Goal: Obtain resource: Obtain resource

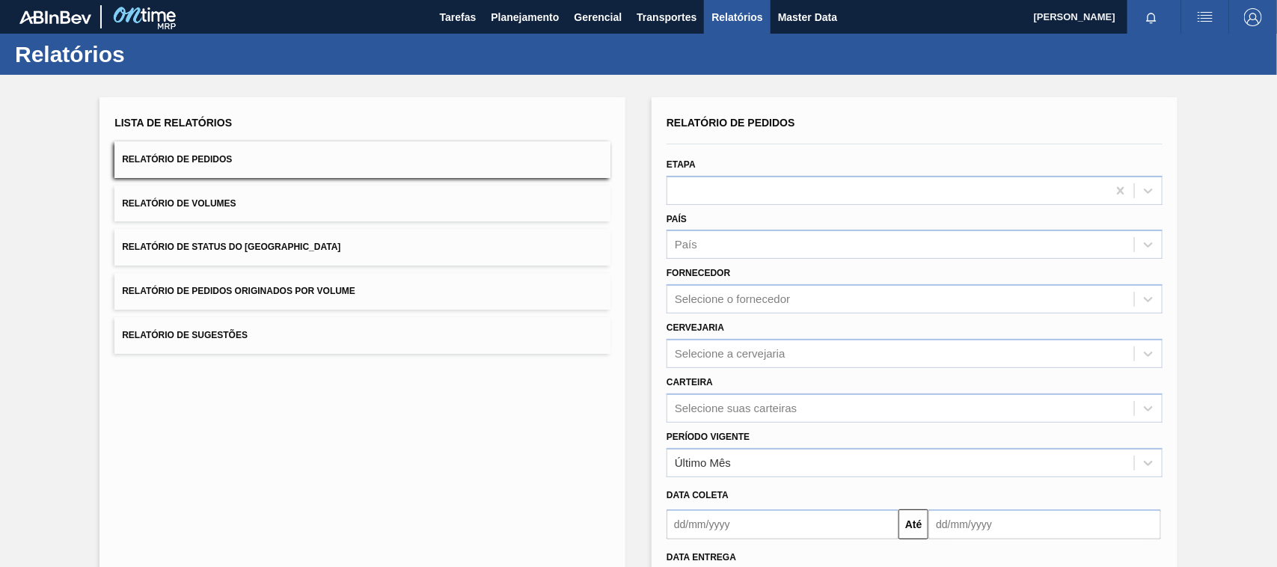
click at [49, 285] on div "Lista de Relatórios Relatório de Pedidos Relatório de Volumes Relatório de Stat…" at bounding box center [638, 384] width 1277 height 618
click at [296, 290] on span "Relatório de Pedidos Originados por Volume" at bounding box center [238, 291] width 233 height 10
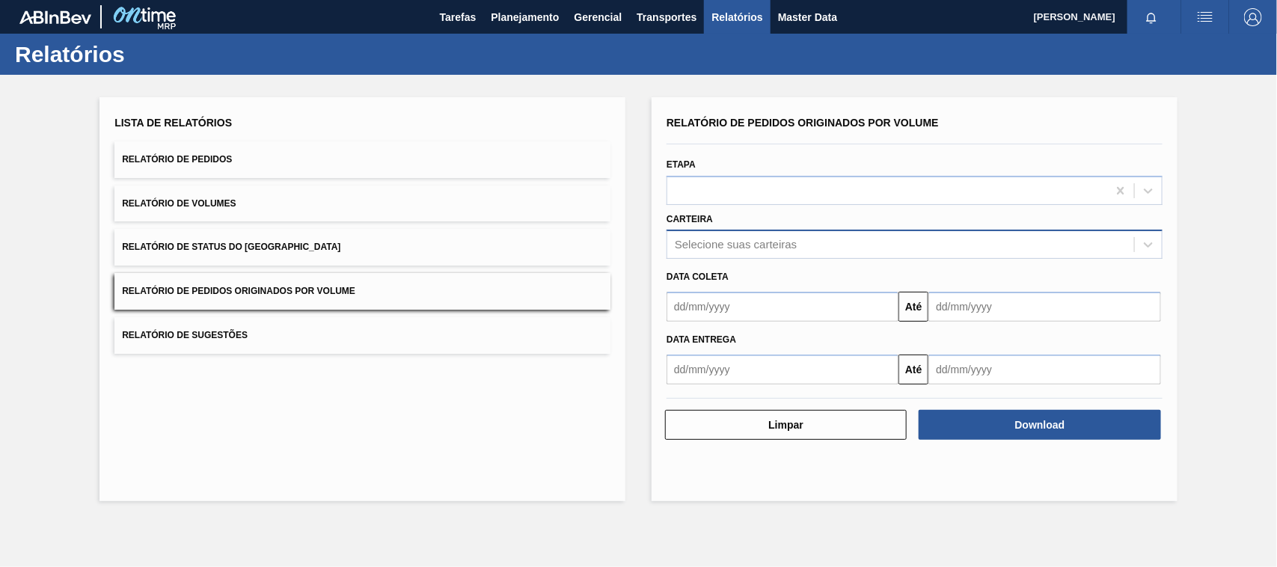
click at [728, 243] on div "Selecione suas carteiras" at bounding box center [736, 245] width 122 height 13
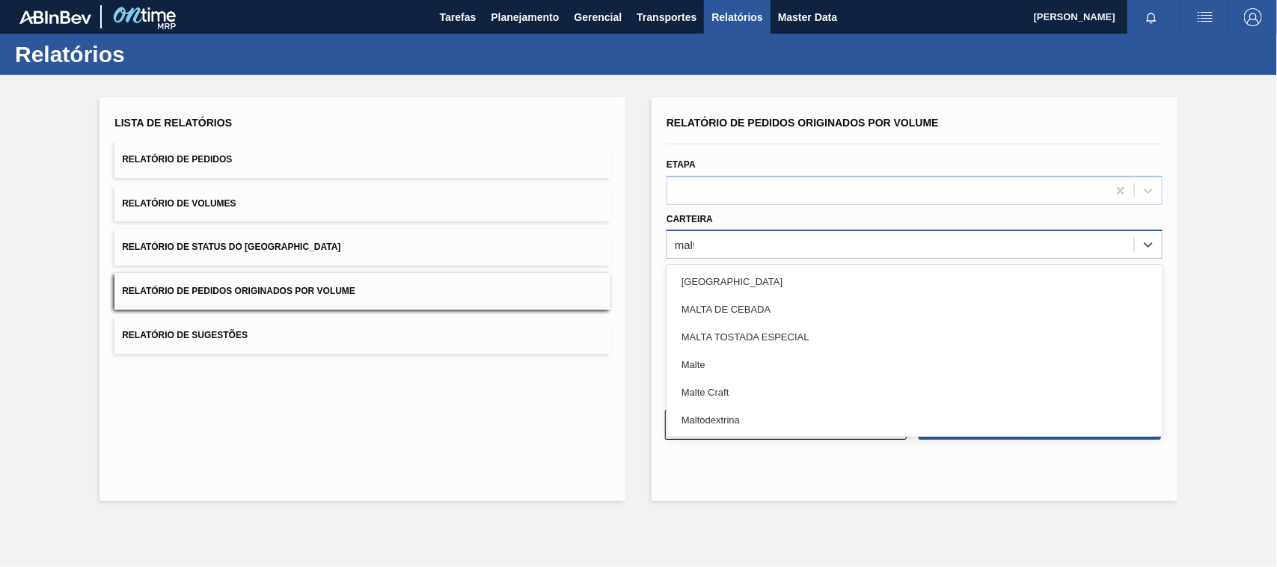
type input "malte"
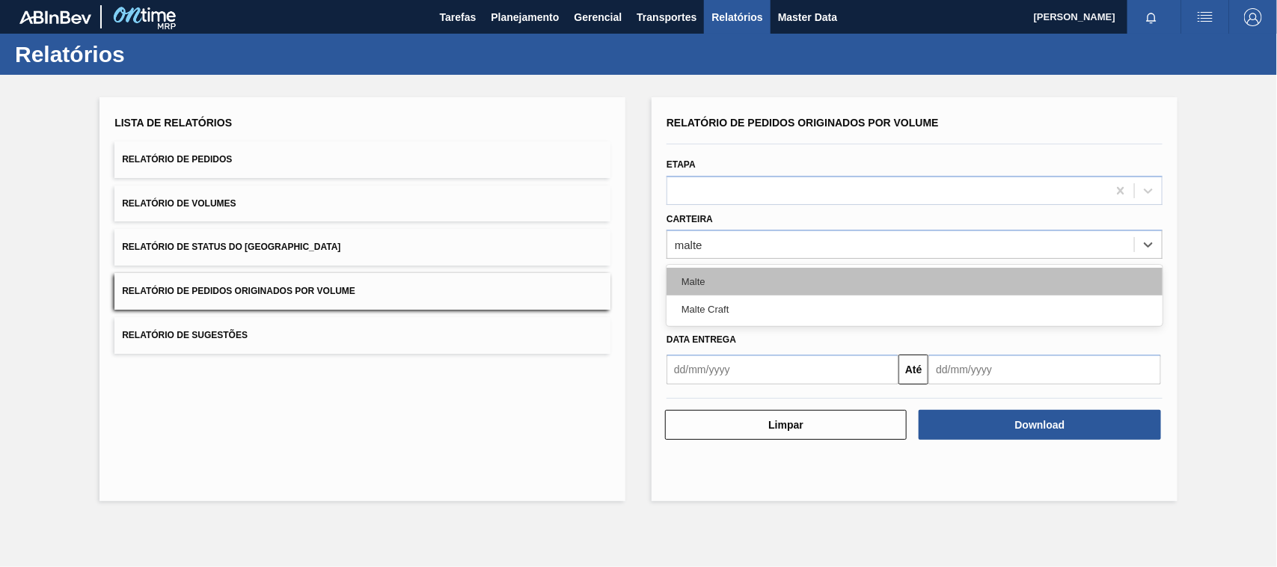
click at [710, 283] on div "Malte" at bounding box center [914, 282] width 496 height 28
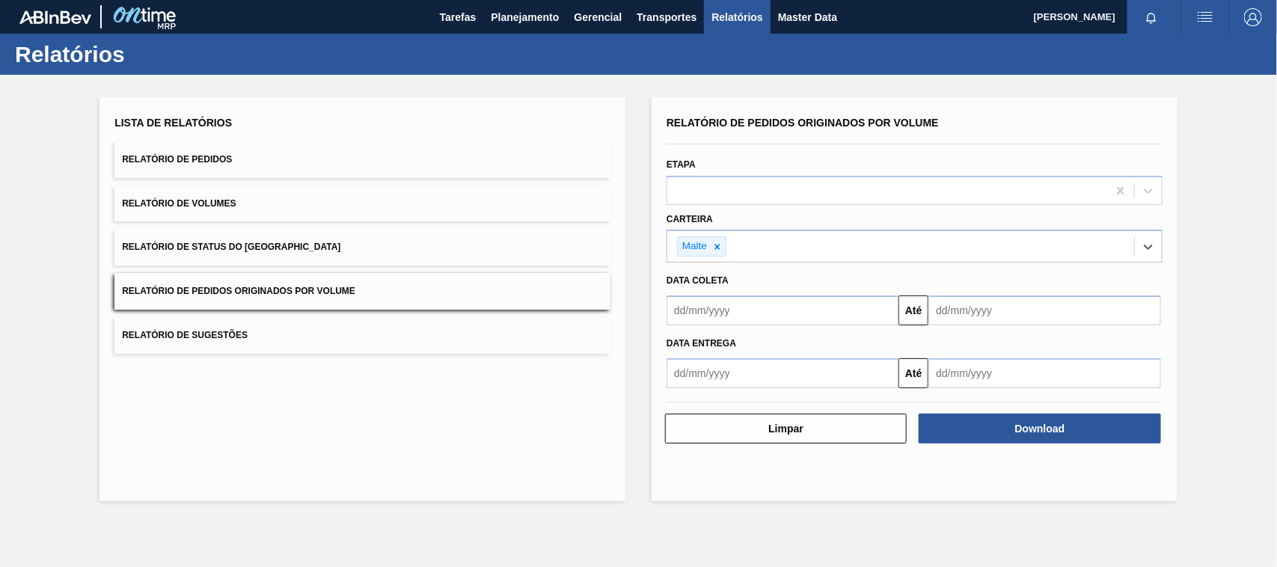
click at [737, 316] on input "text" at bounding box center [782, 310] width 232 height 30
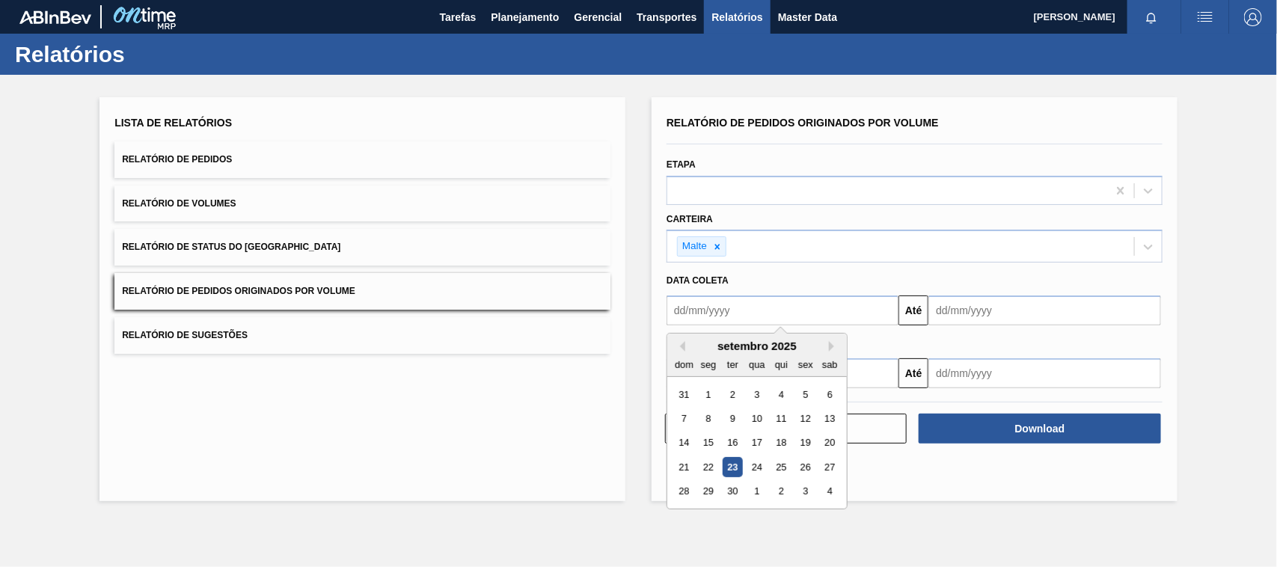
type input "01/01/2025"
click at [750, 387] on div "1" at bounding box center [756, 394] width 20 height 20
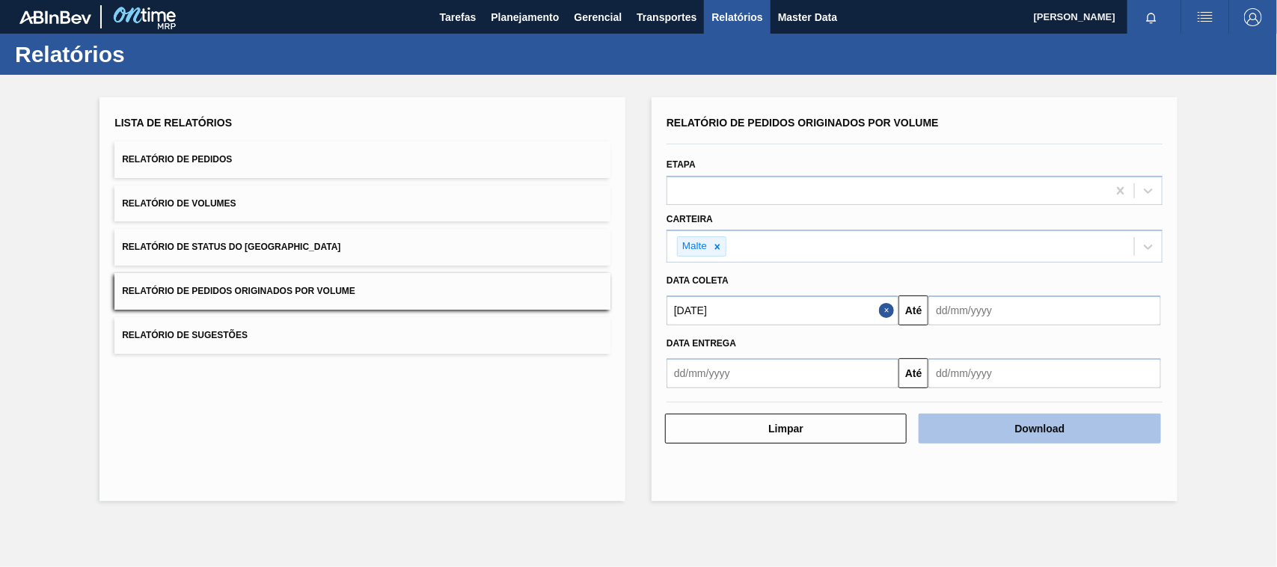
click at [965, 420] on button "Download" at bounding box center [1039, 429] width 242 height 30
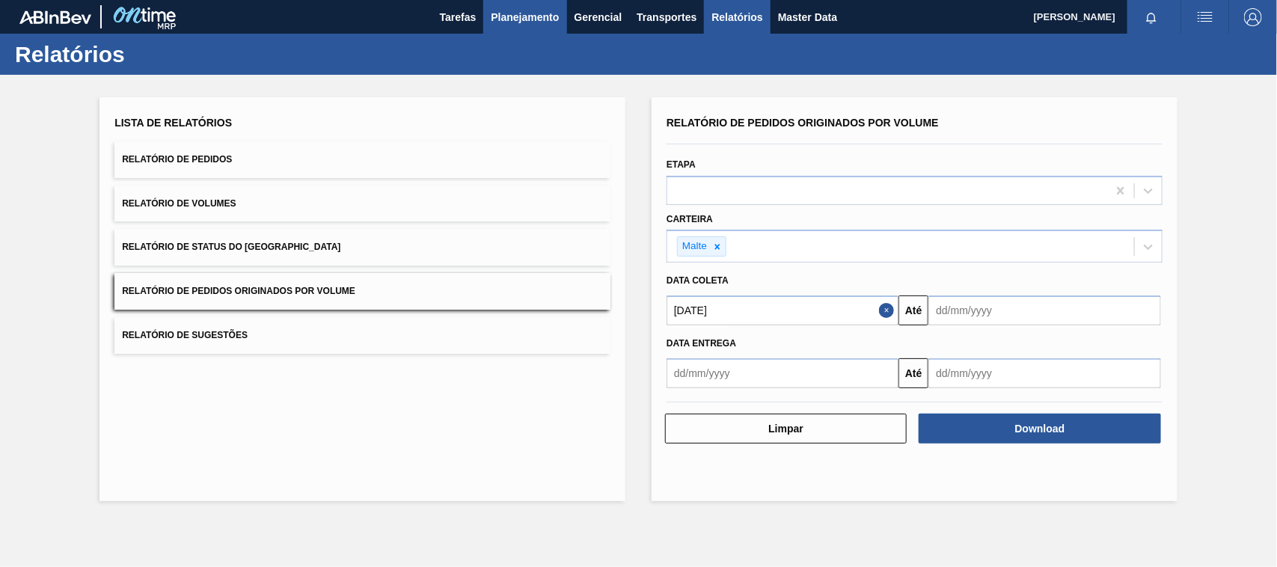
click at [517, 20] on span "Planejamento" at bounding box center [525, 17] width 68 height 18
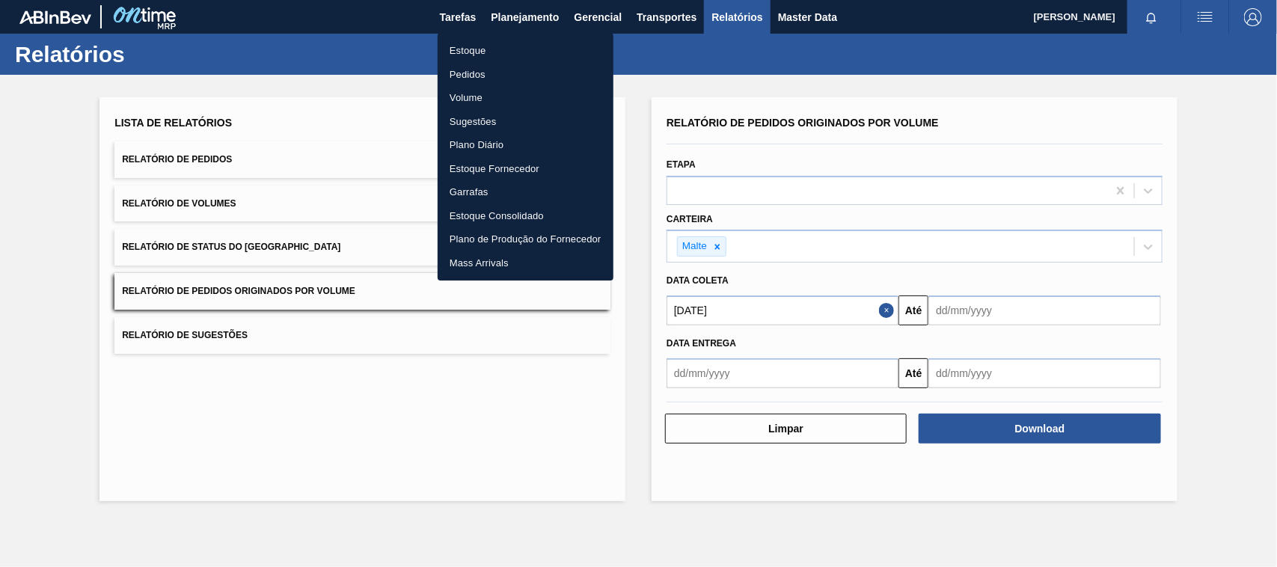
click at [479, 43] on li "Estoque" at bounding box center [526, 51] width 176 height 24
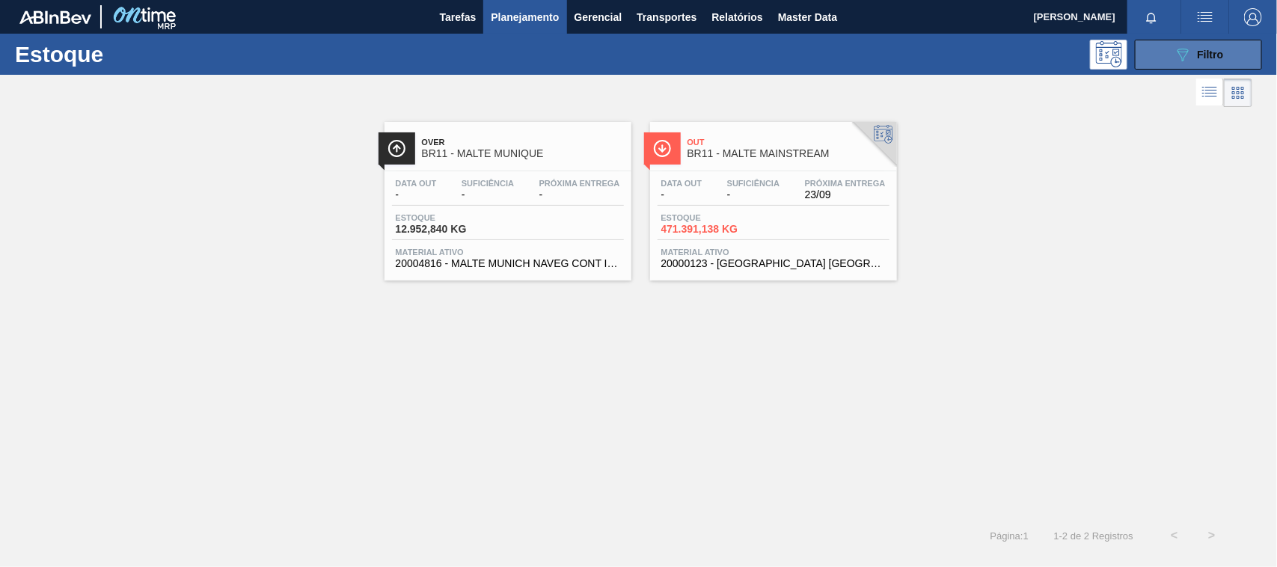
click at [1203, 62] on div "089F7B8B-B2A5-4AFE-B5C0-19BA573D28AC Filtro" at bounding box center [1198, 55] width 50 height 18
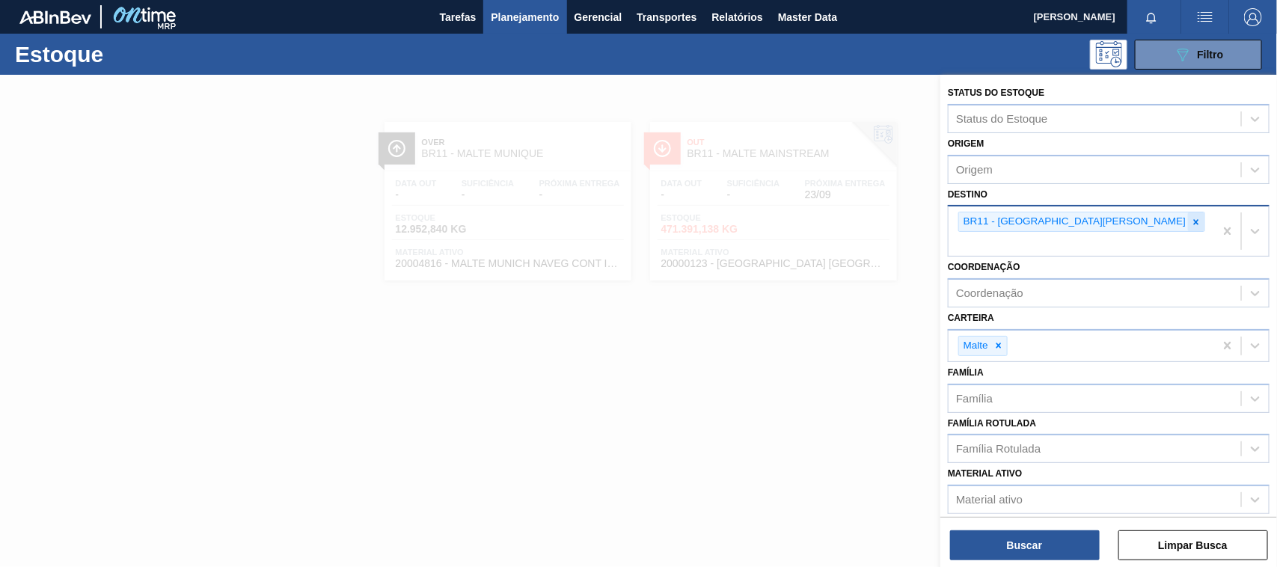
click at [1191, 219] on icon at bounding box center [1196, 222] width 10 height 10
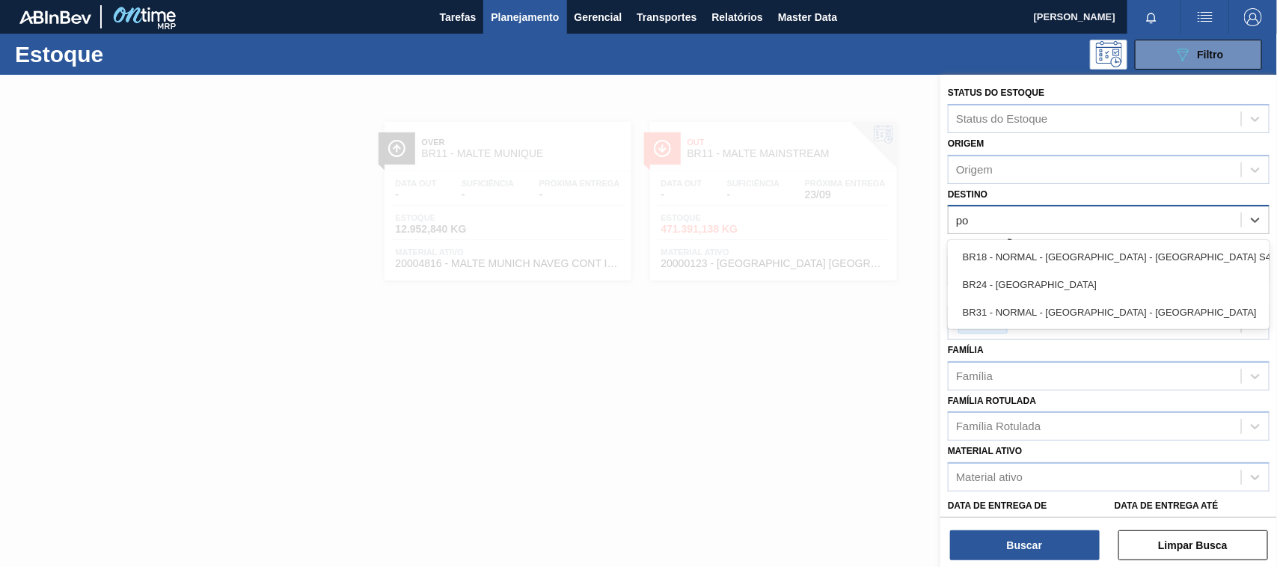
type input "pon"
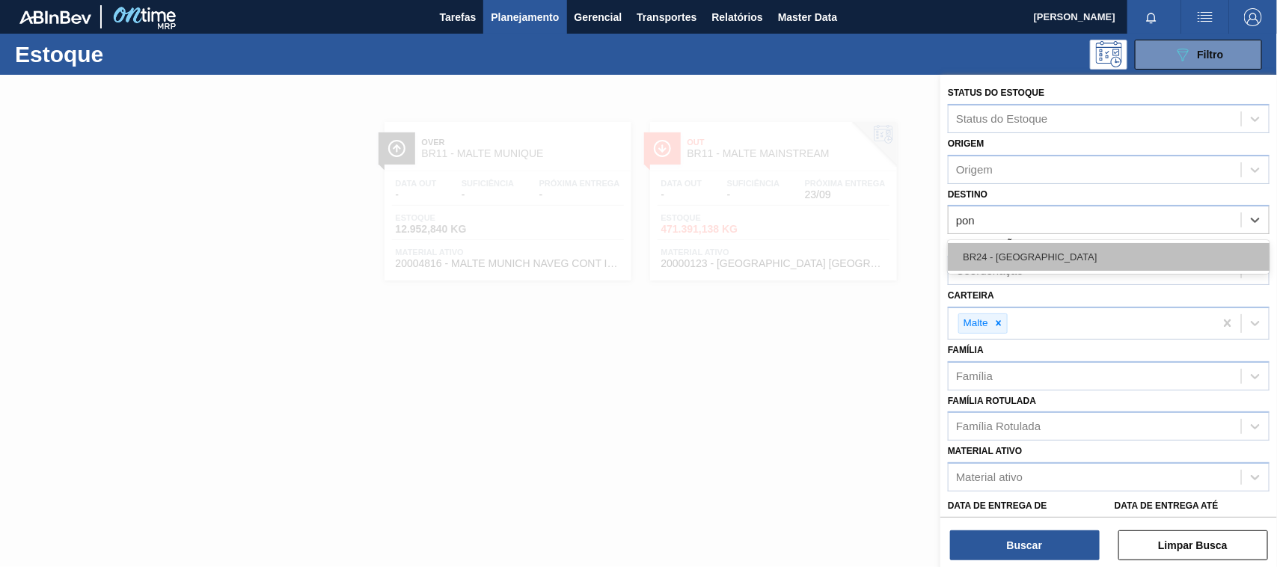
click at [1011, 249] on div "BR24 - Ponta Grossa" at bounding box center [1109, 257] width 322 height 28
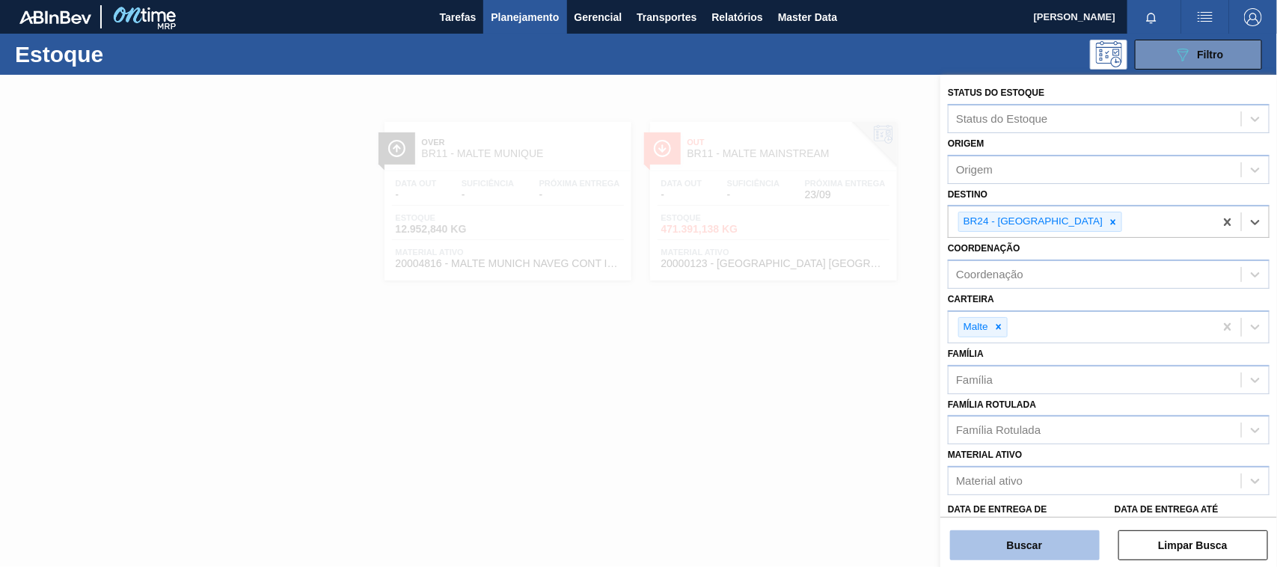
click at [1037, 542] on button "Buscar" at bounding box center [1025, 545] width 150 height 30
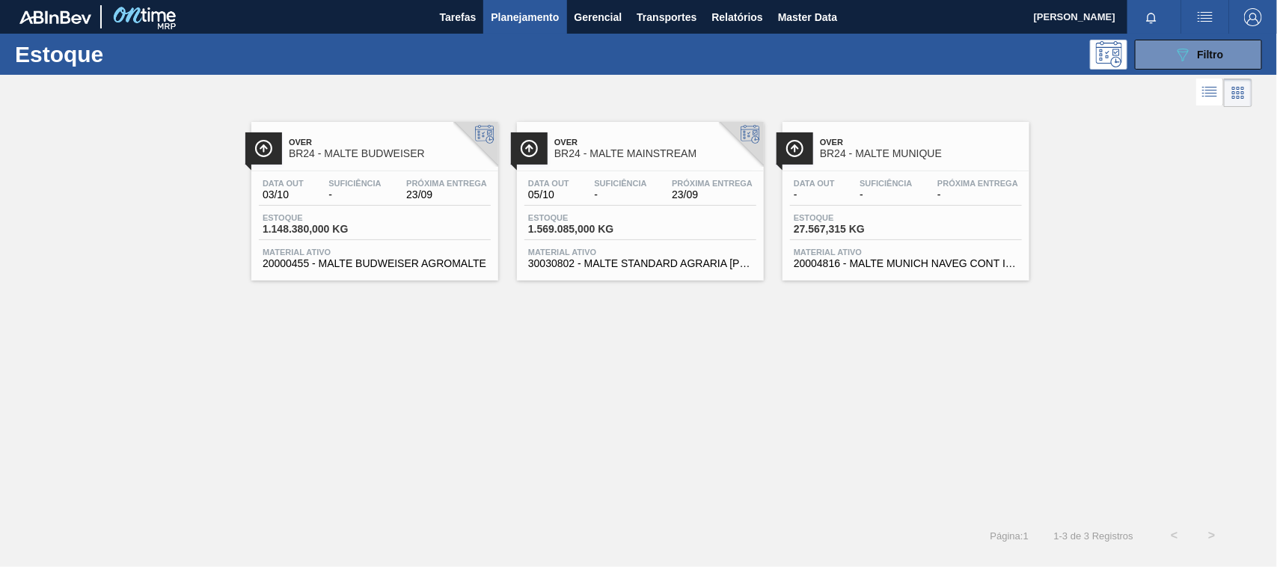
click at [865, 148] on span "BR24 - MALTE MUNIQUE" at bounding box center [921, 153] width 202 height 11
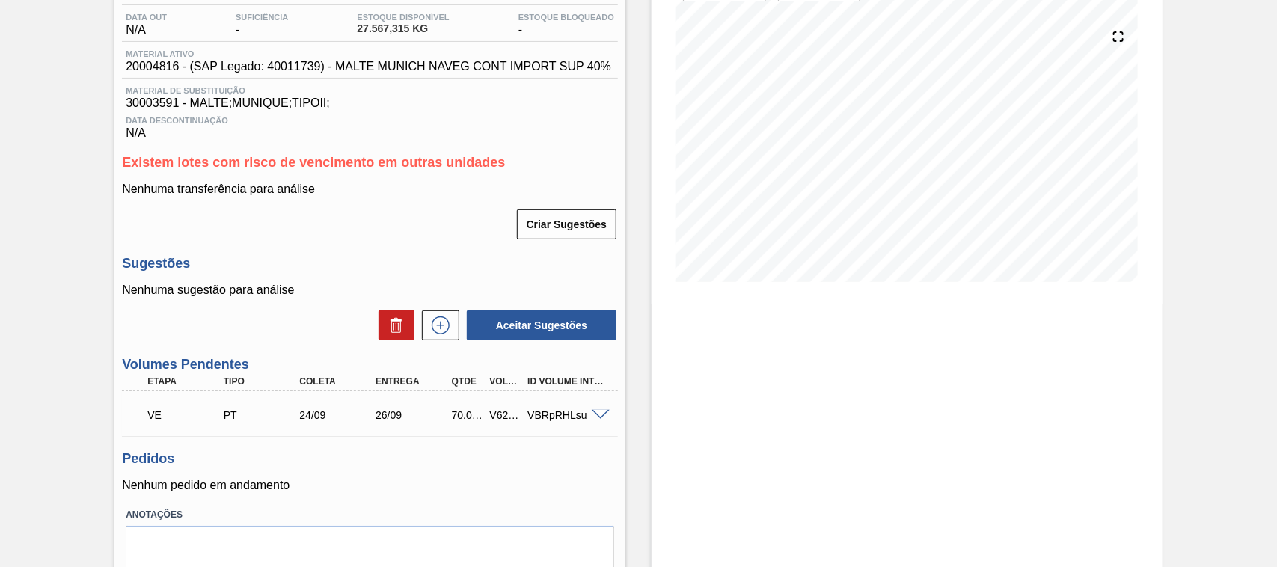
scroll to position [218, 0]
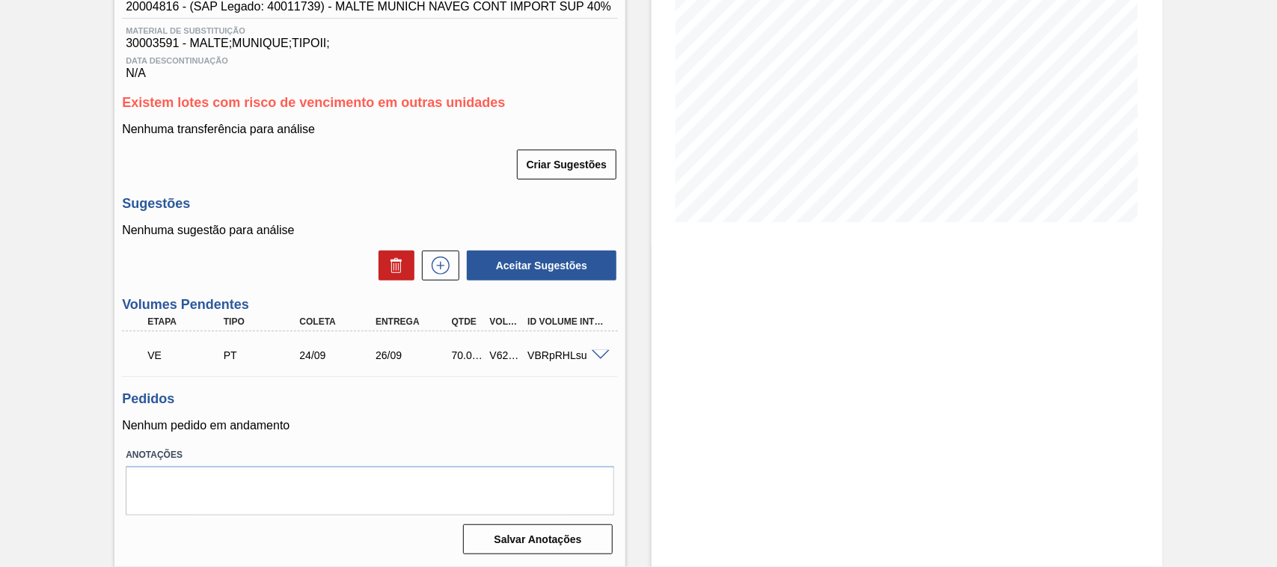
click at [503, 352] on div "V624475" at bounding box center [505, 355] width 39 height 12
copy div "V624475"
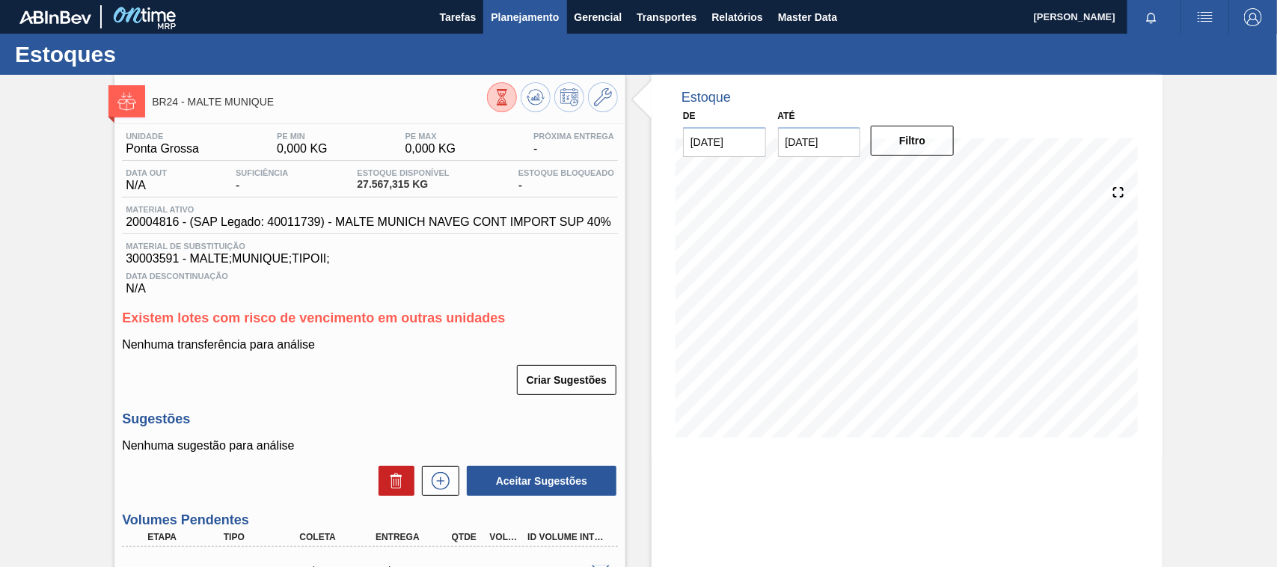
click at [521, 15] on span "Planejamento" at bounding box center [525, 17] width 68 height 18
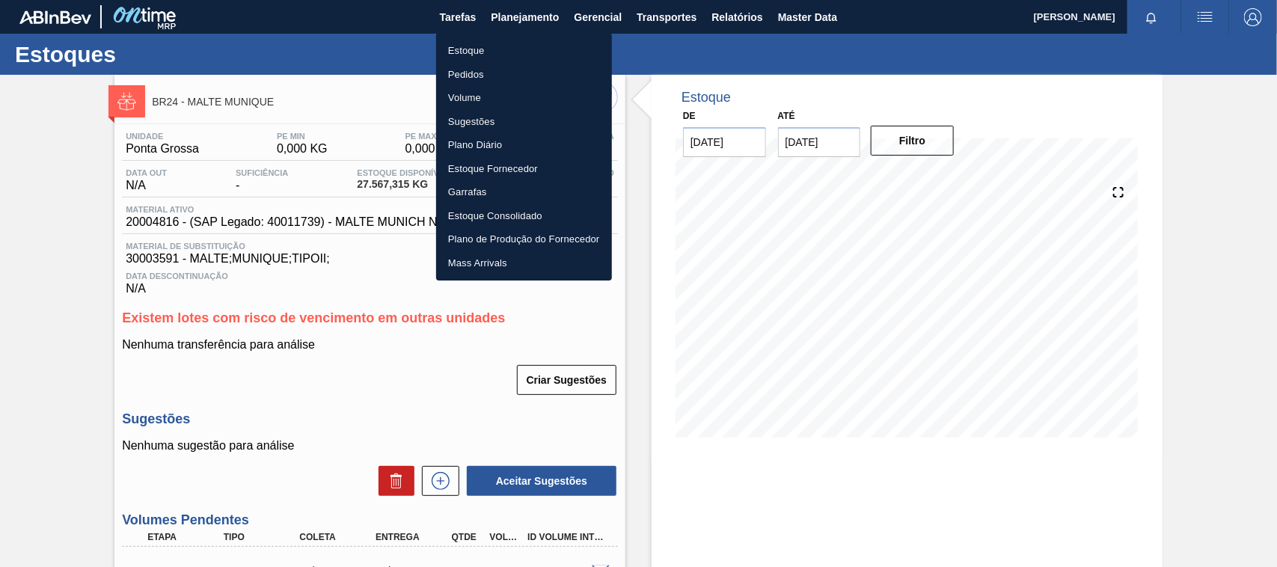
click at [466, 52] on li "Estoque" at bounding box center [524, 51] width 176 height 24
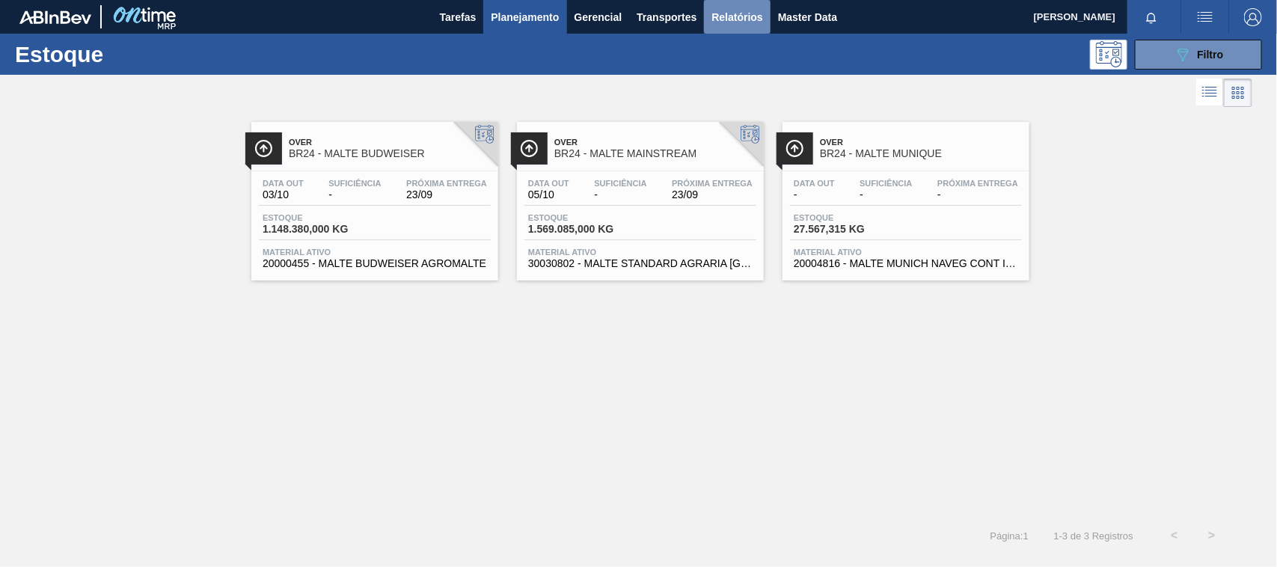
click at [741, 19] on span "Relatórios" at bounding box center [736, 17] width 51 height 18
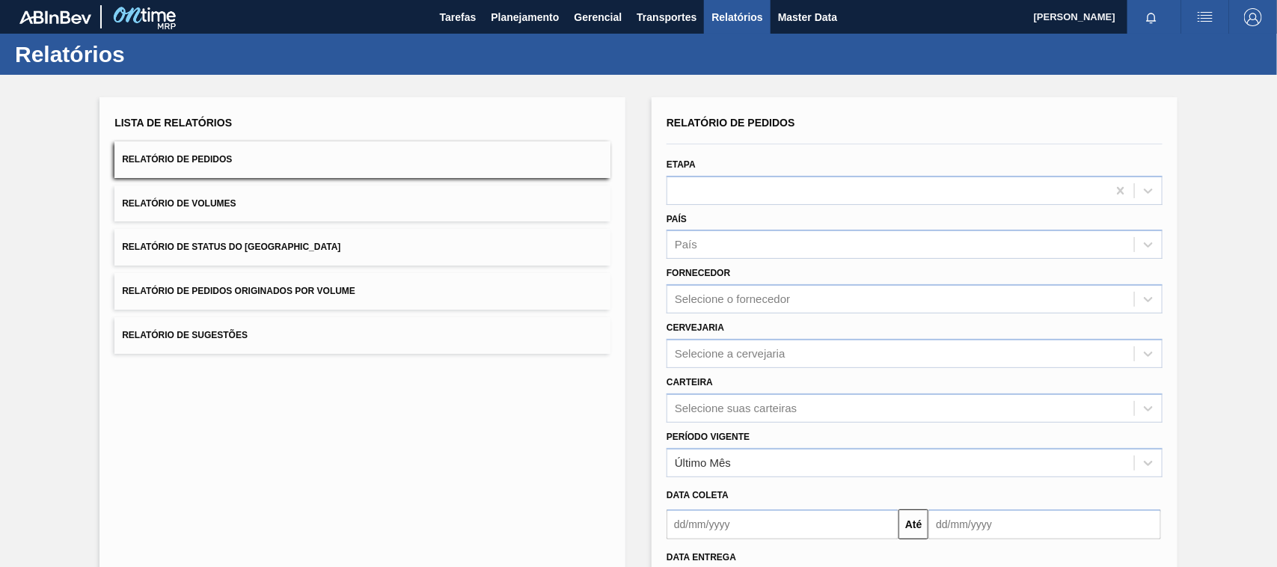
click at [363, 288] on button "Relatório de Pedidos Originados por Volume" at bounding box center [362, 291] width 496 height 37
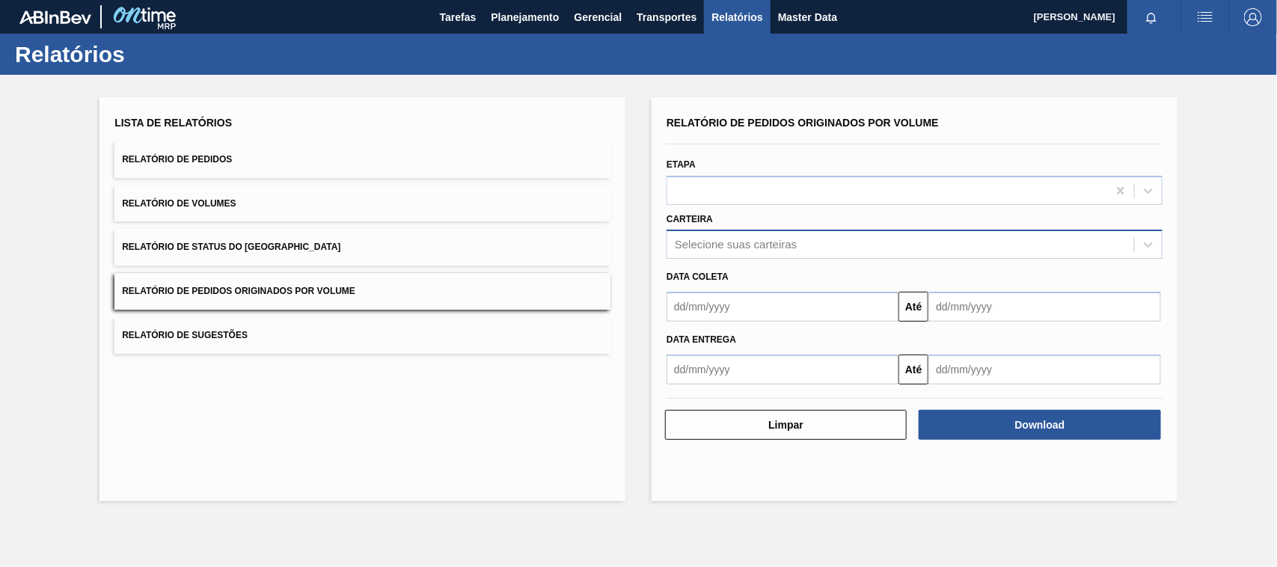
click at [750, 247] on div "Selecione suas carteiras" at bounding box center [736, 245] width 122 height 13
type input "adju"
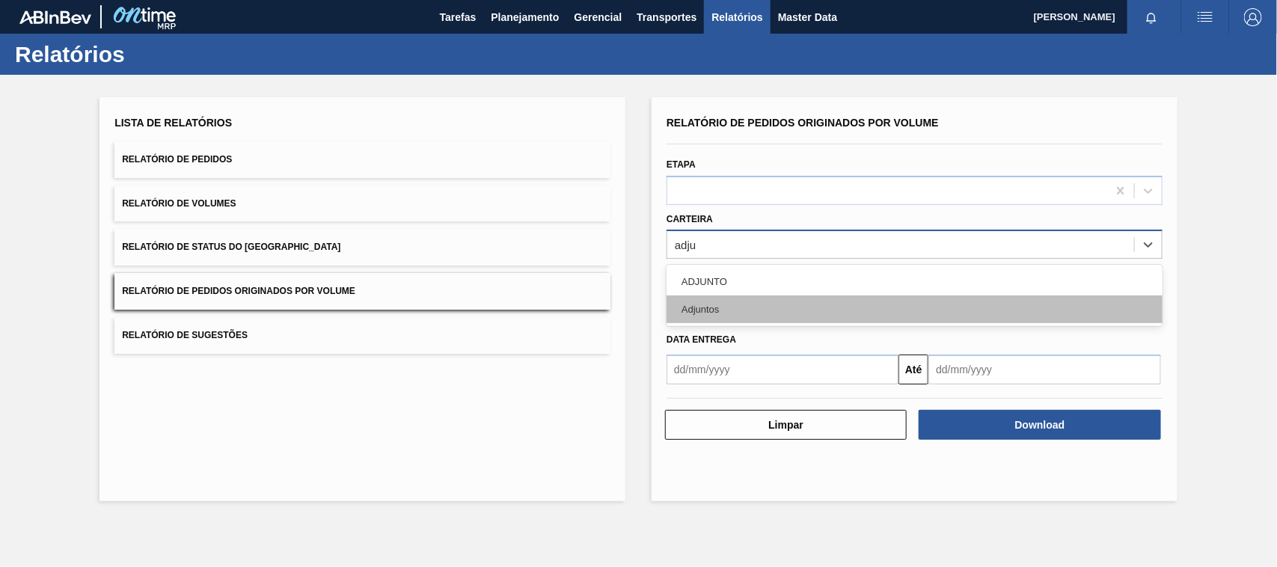
click at [728, 313] on div "Adjuntos" at bounding box center [914, 309] width 496 height 28
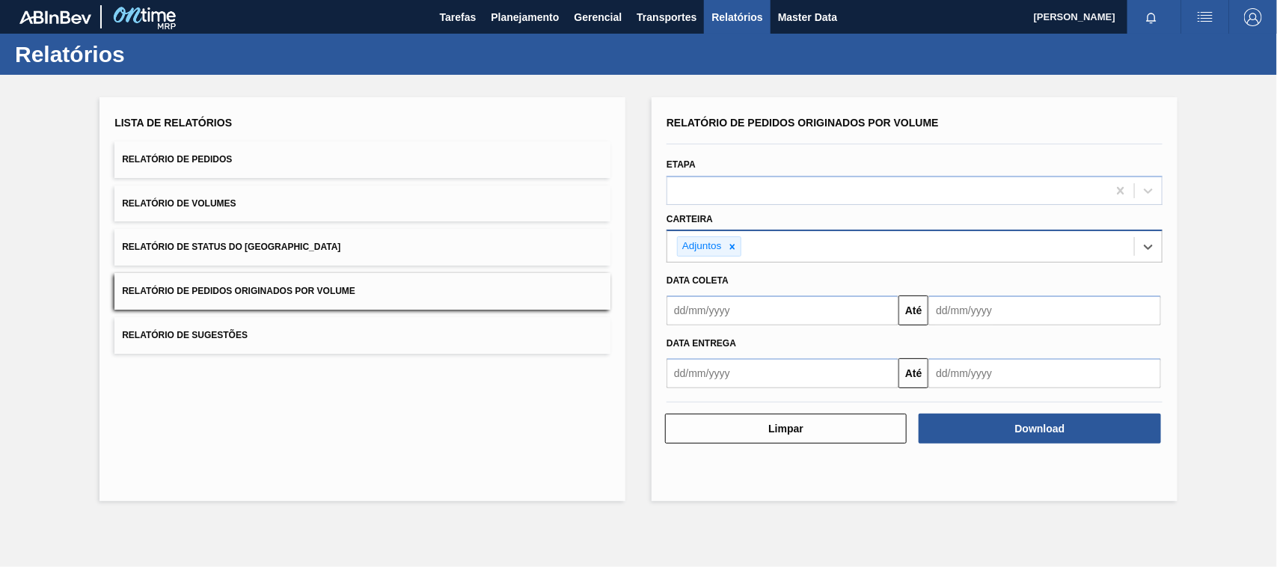
click at [728, 318] on input "text" at bounding box center [782, 310] width 232 height 30
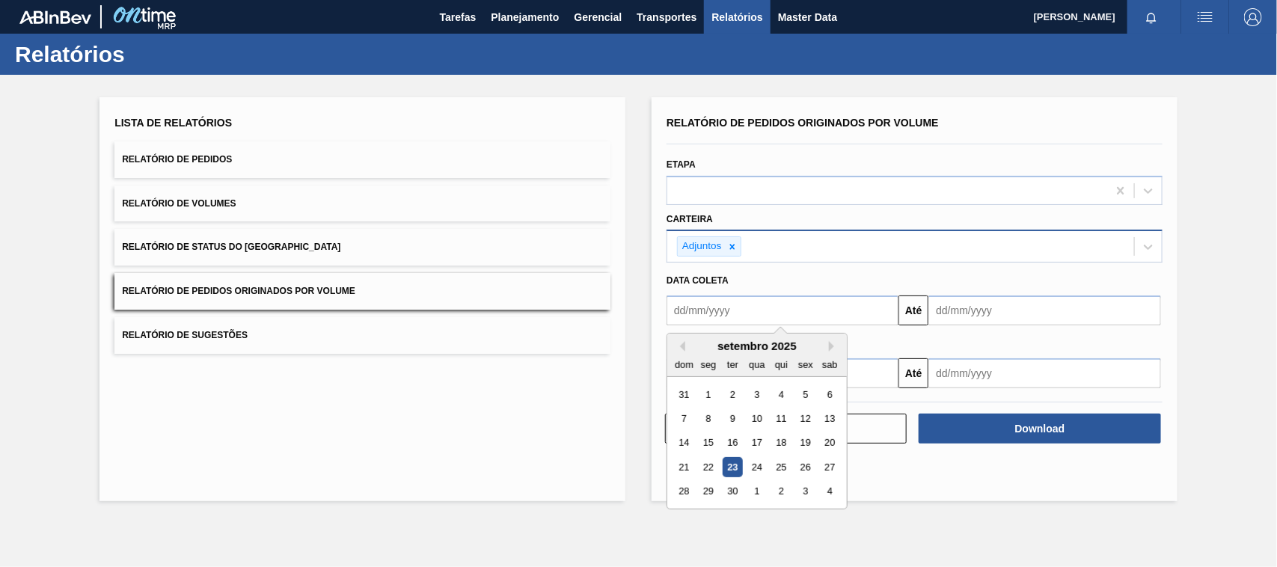
type input "01/01/2025"
click at [761, 391] on div "1" at bounding box center [756, 394] width 20 height 20
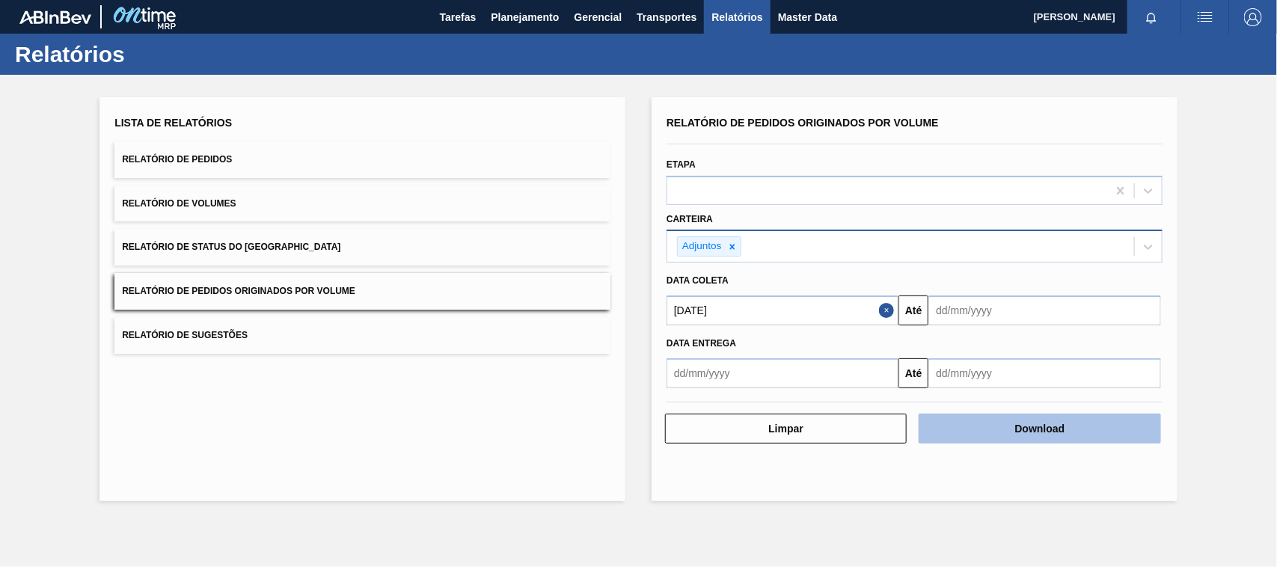
click at [980, 423] on button "Download" at bounding box center [1039, 429] width 242 height 30
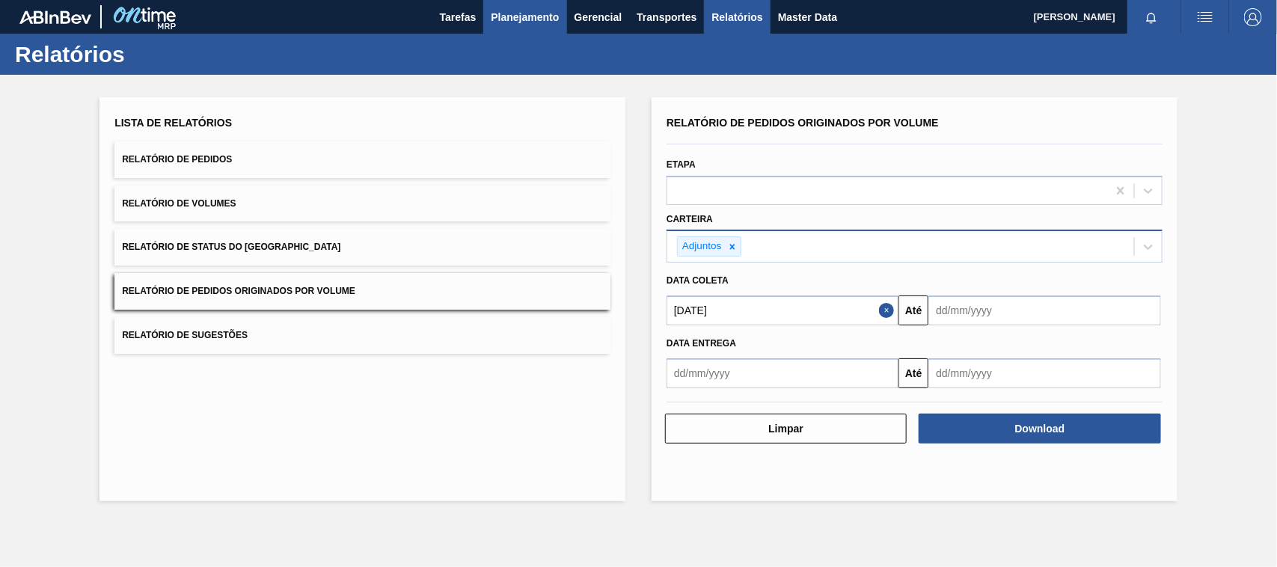
click at [521, 19] on span "Planejamento" at bounding box center [525, 17] width 68 height 18
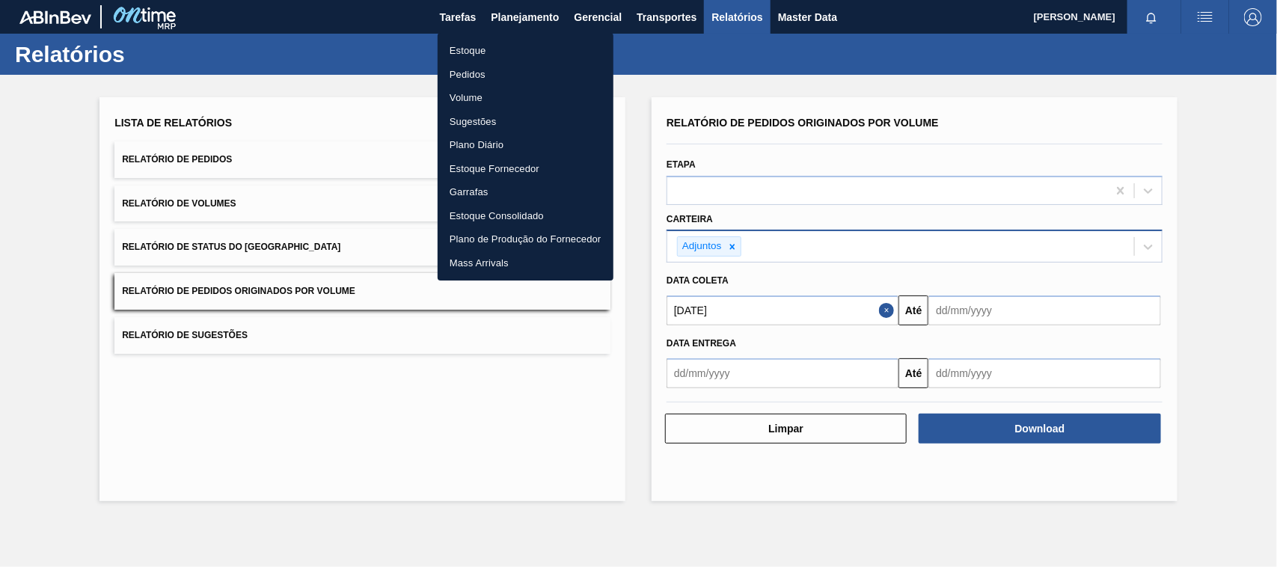
click at [469, 49] on li "Estoque" at bounding box center [526, 51] width 176 height 24
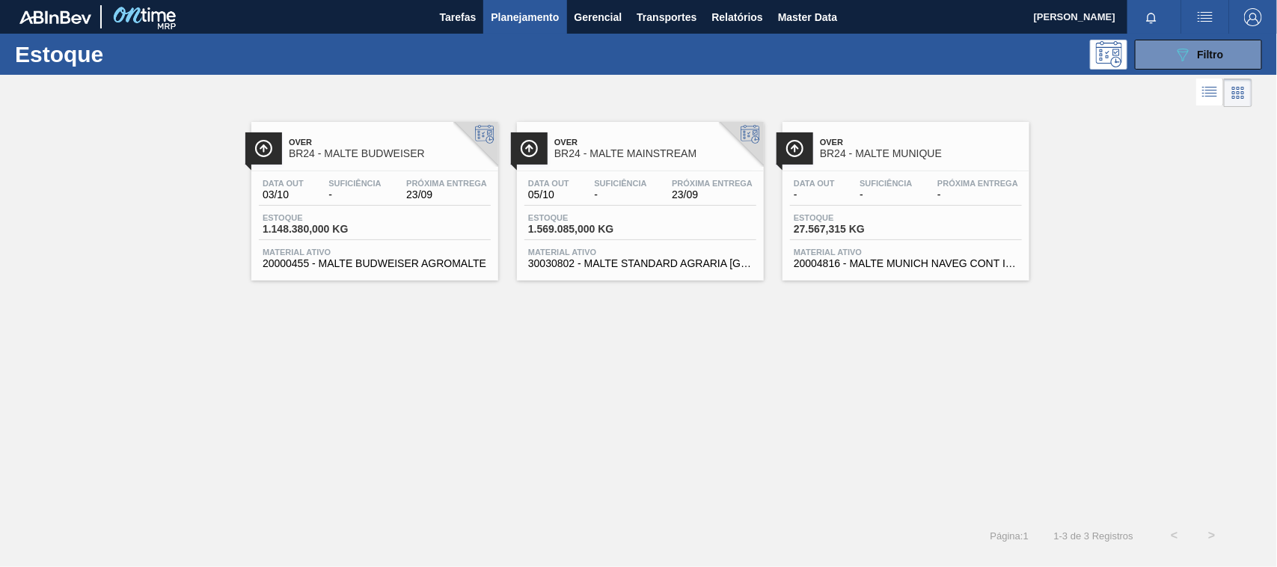
click at [862, 153] on span "BR24 - MALTE MUNIQUE" at bounding box center [921, 153] width 202 height 11
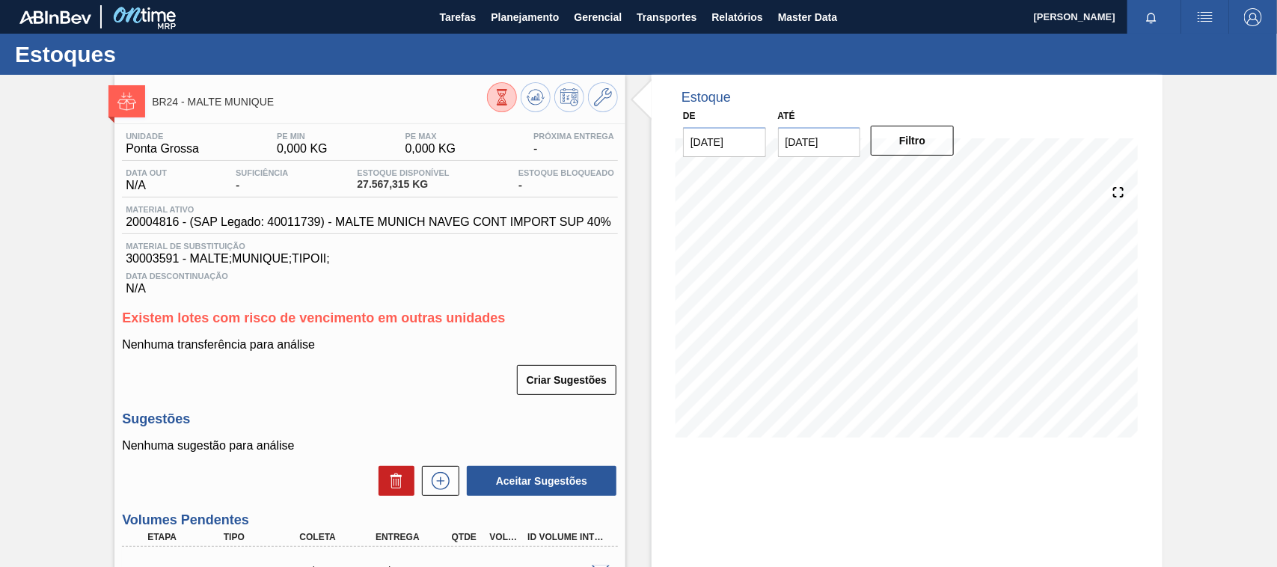
scroll to position [218, 0]
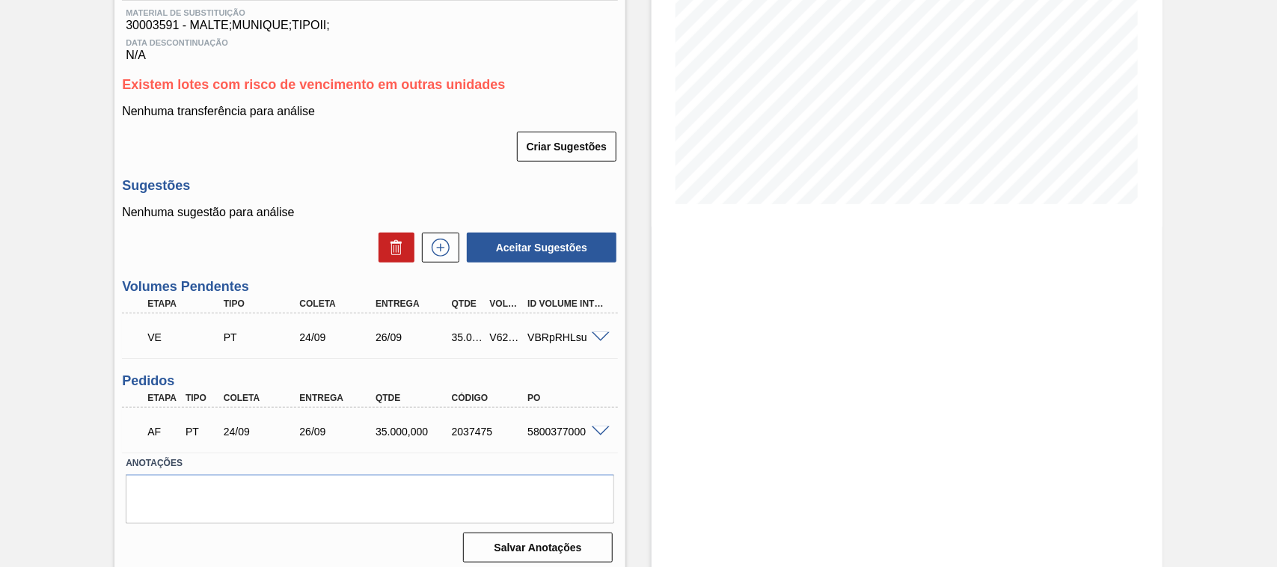
scroll to position [244, 0]
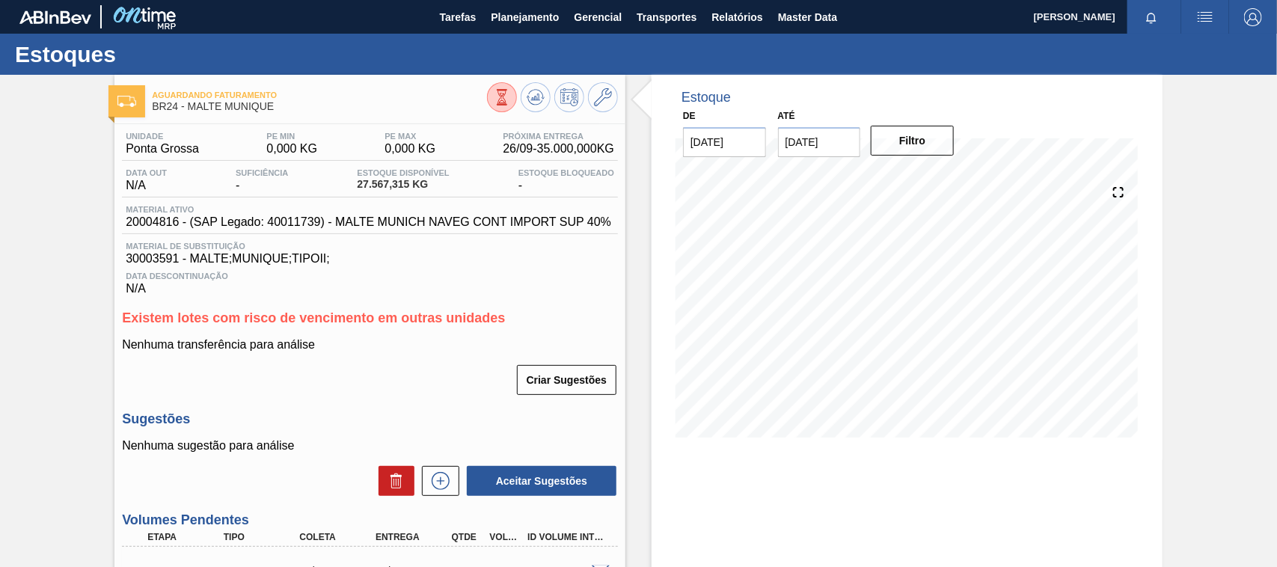
scroll to position [233, 0]
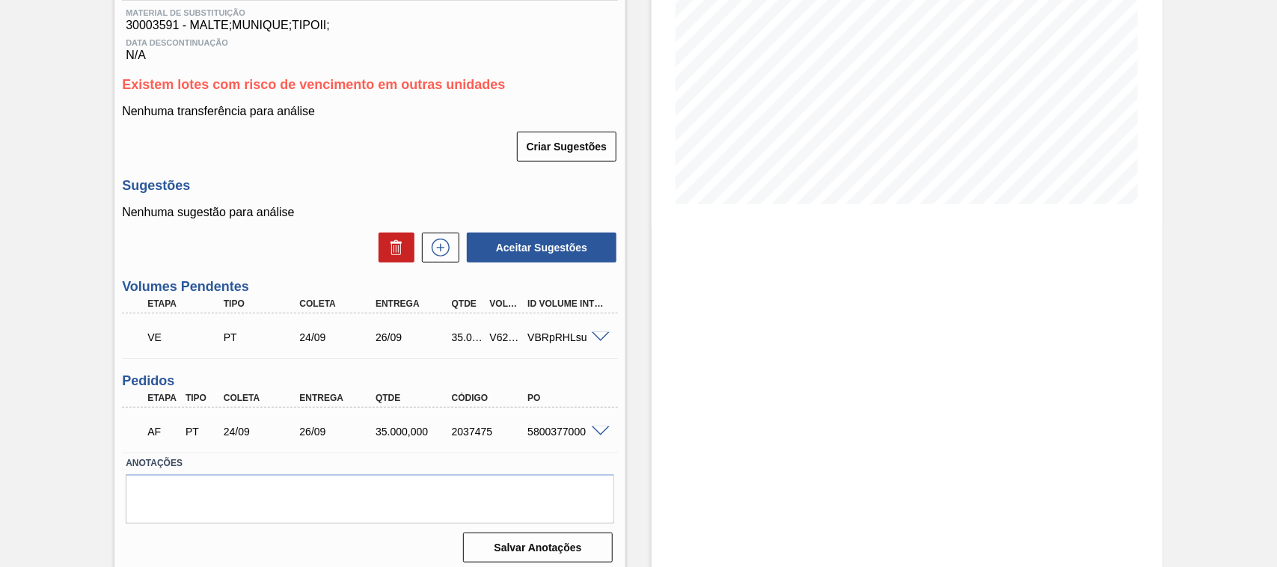
click at [501, 340] on div "V624475" at bounding box center [505, 337] width 39 height 12
copy div "V624475"
click at [469, 435] on div "2037475" at bounding box center [490, 432] width 85 height 12
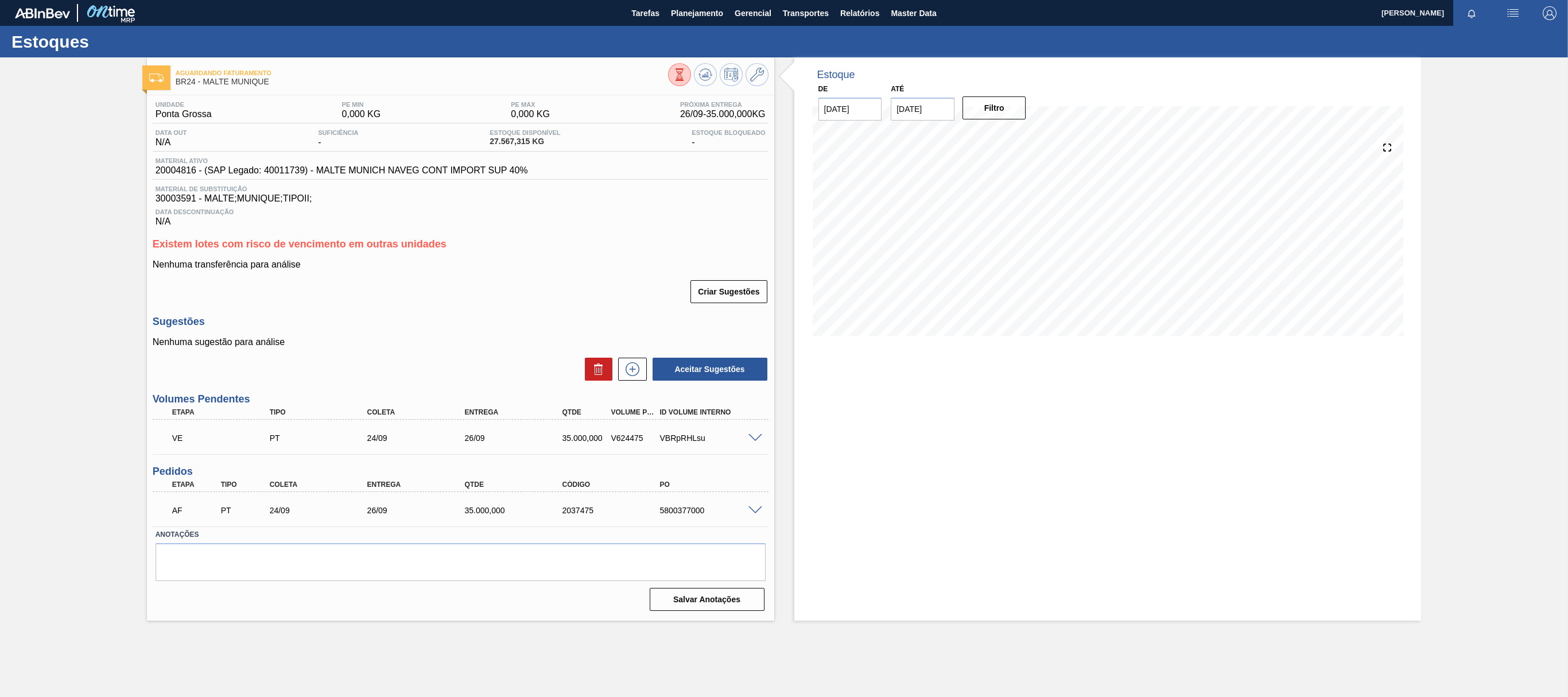
click at [866, 434] on div "Estoque De 23/09/2025 Até 07/10/2025 Filtro" at bounding box center [1108, 339] width 627 height 563
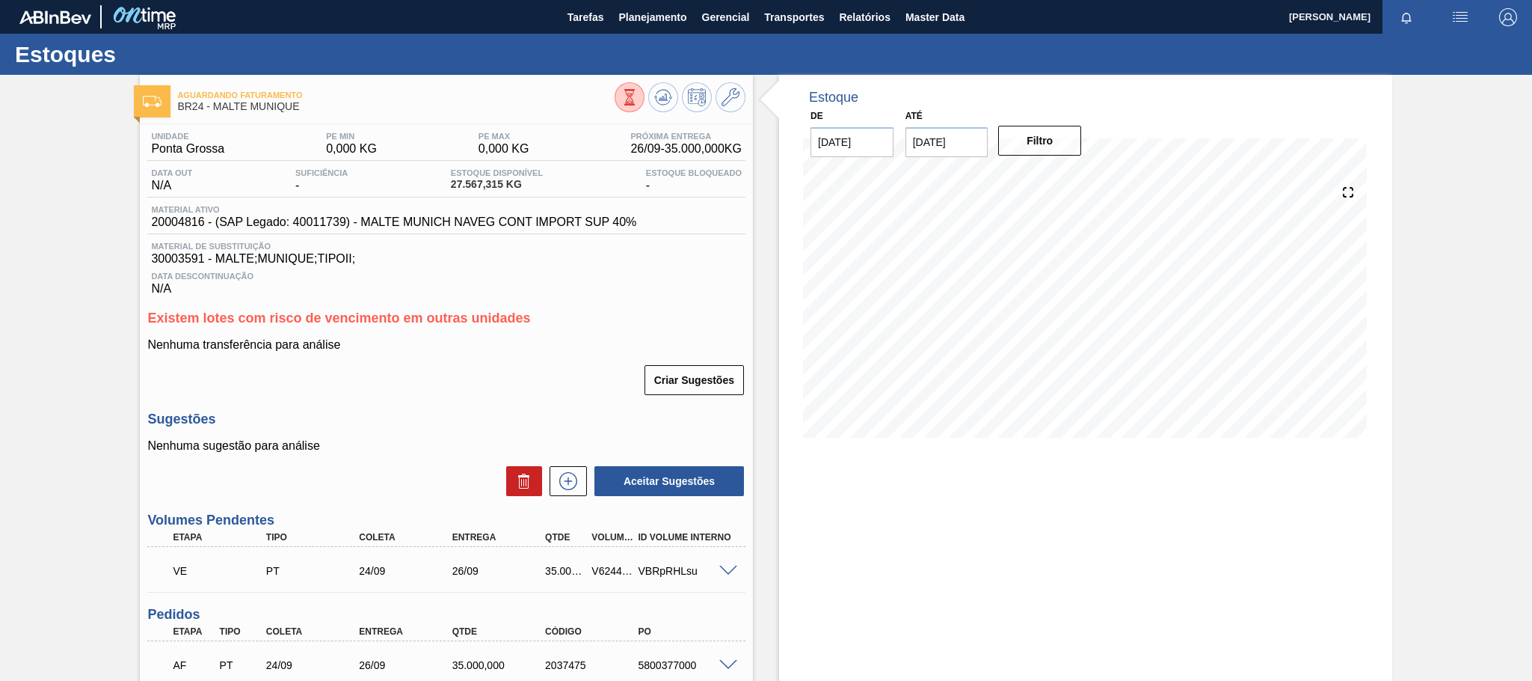
scroll to position [133, 0]
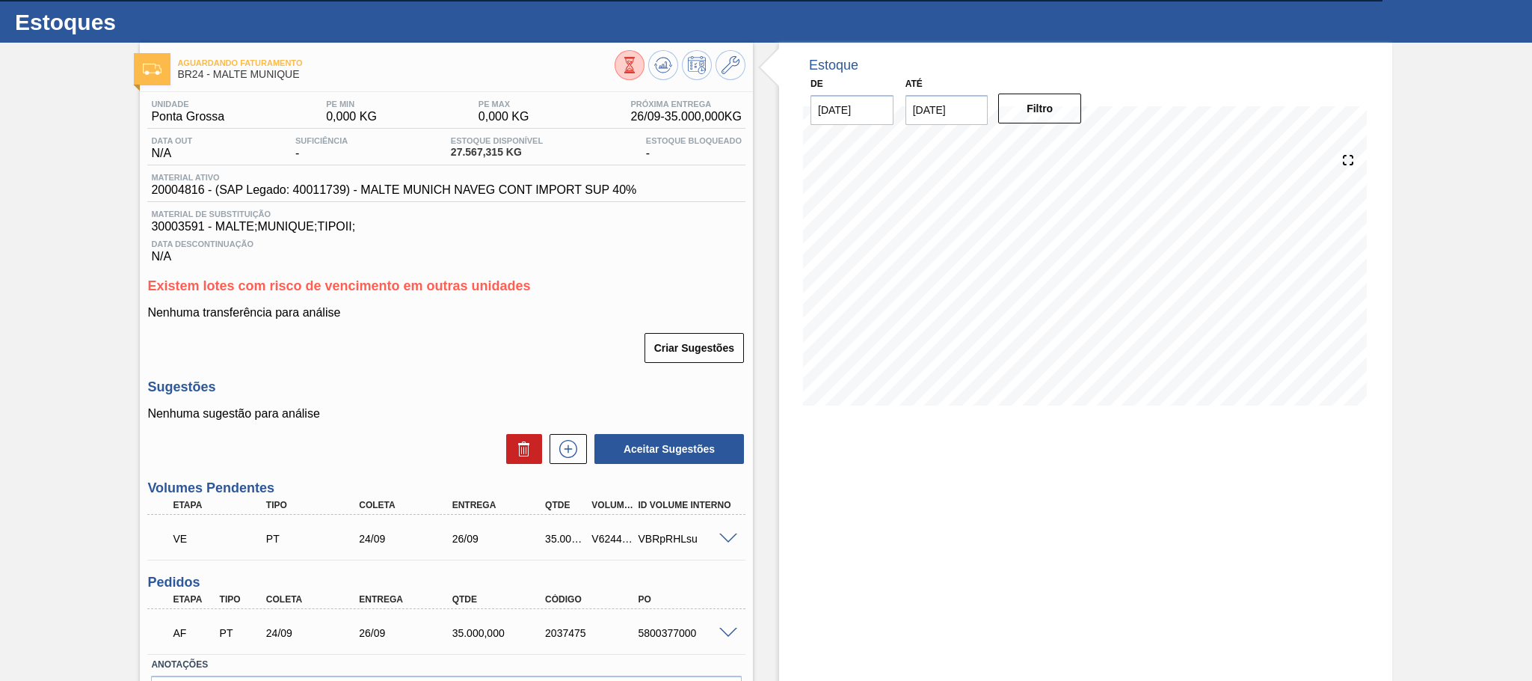
scroll to position [133, 0]
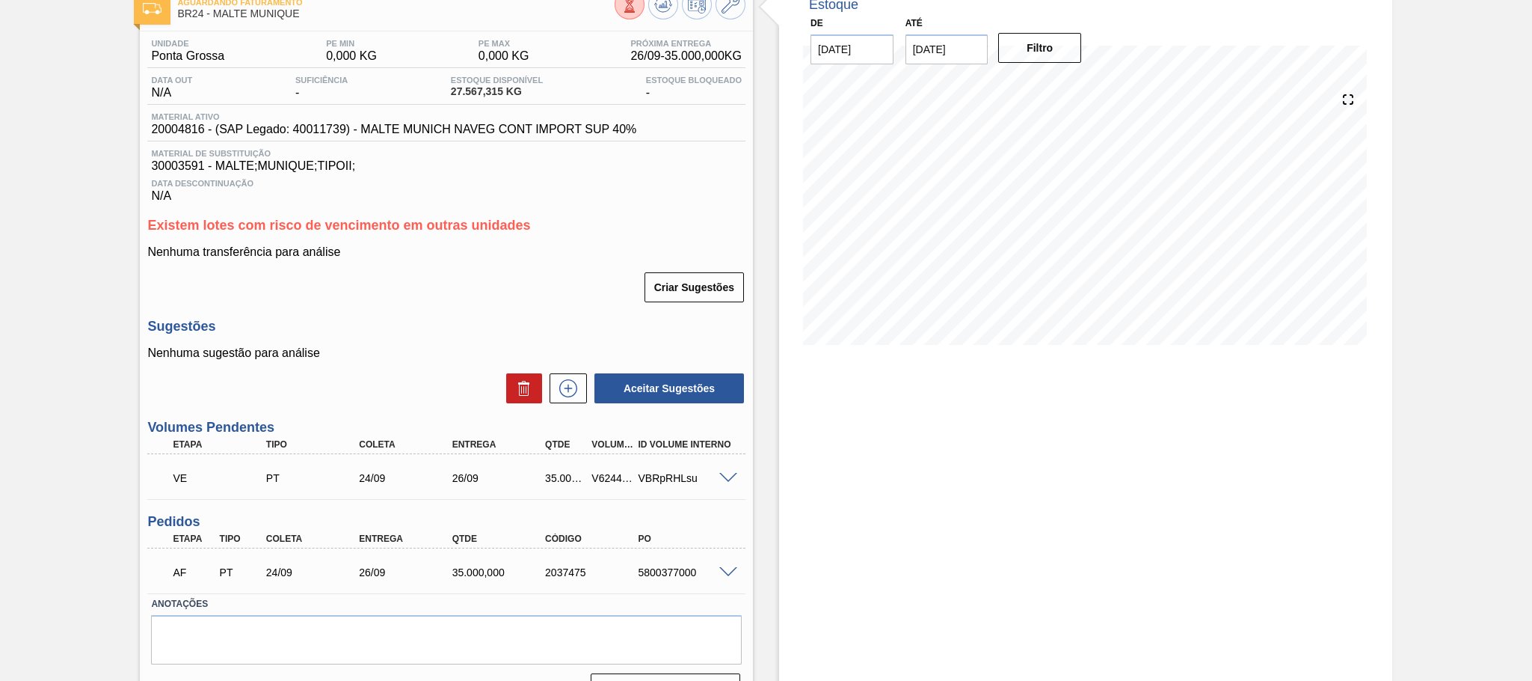
scroll to position [133, 0]
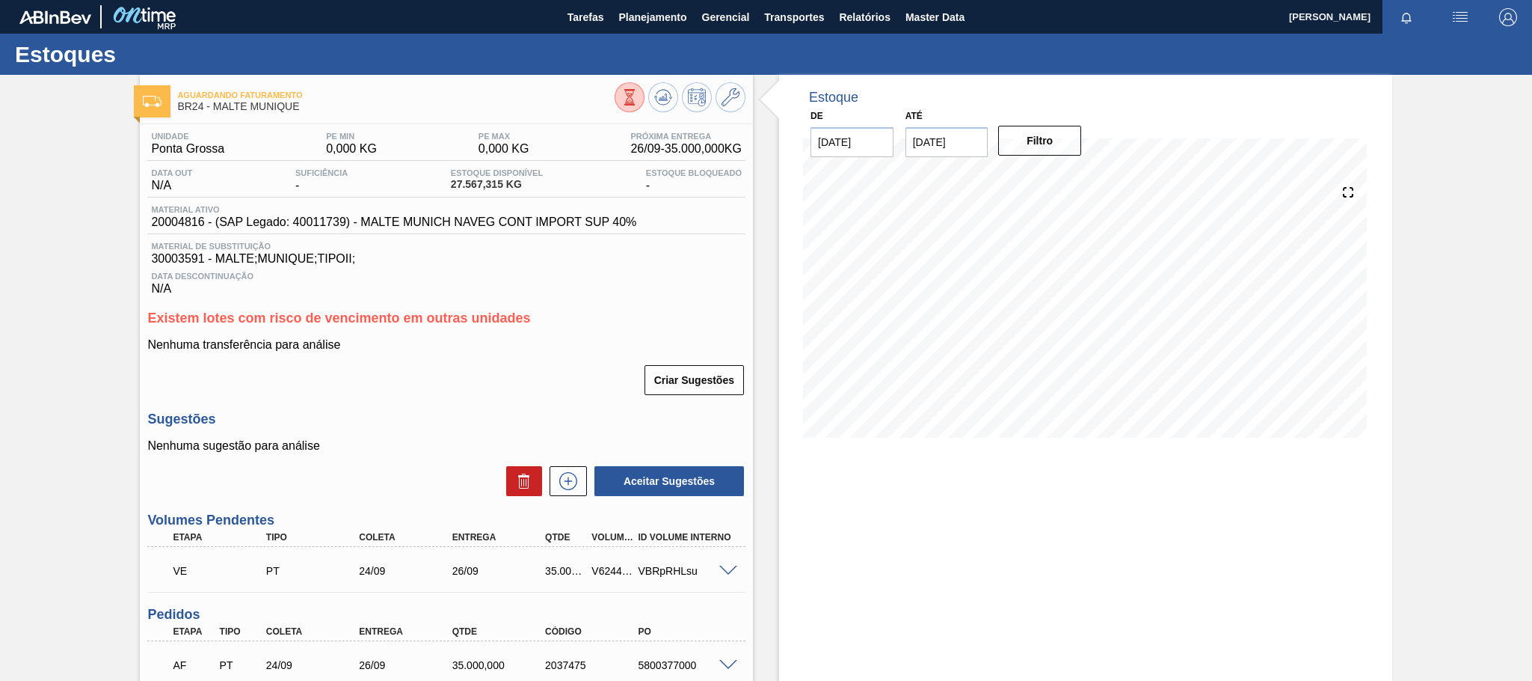
scroll to position [93, 0]
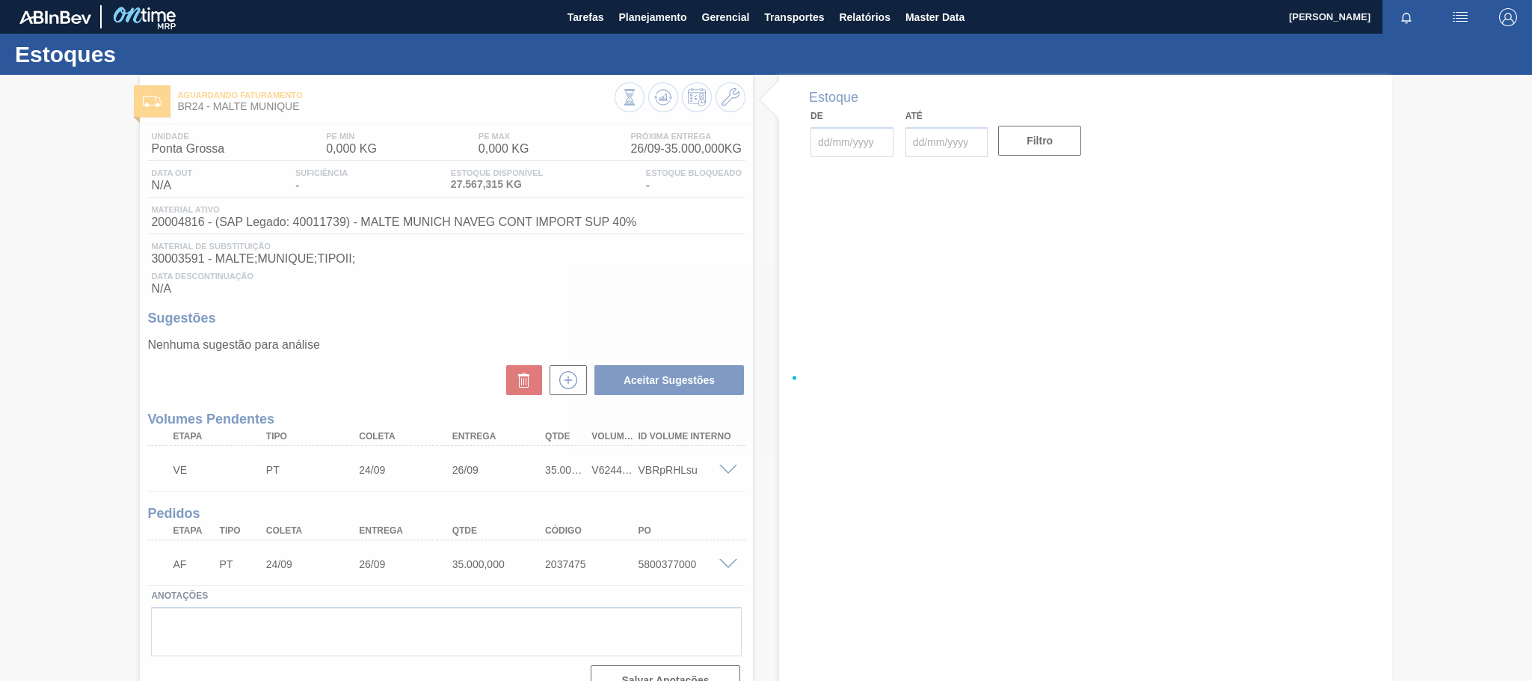
type input "[DATE]"
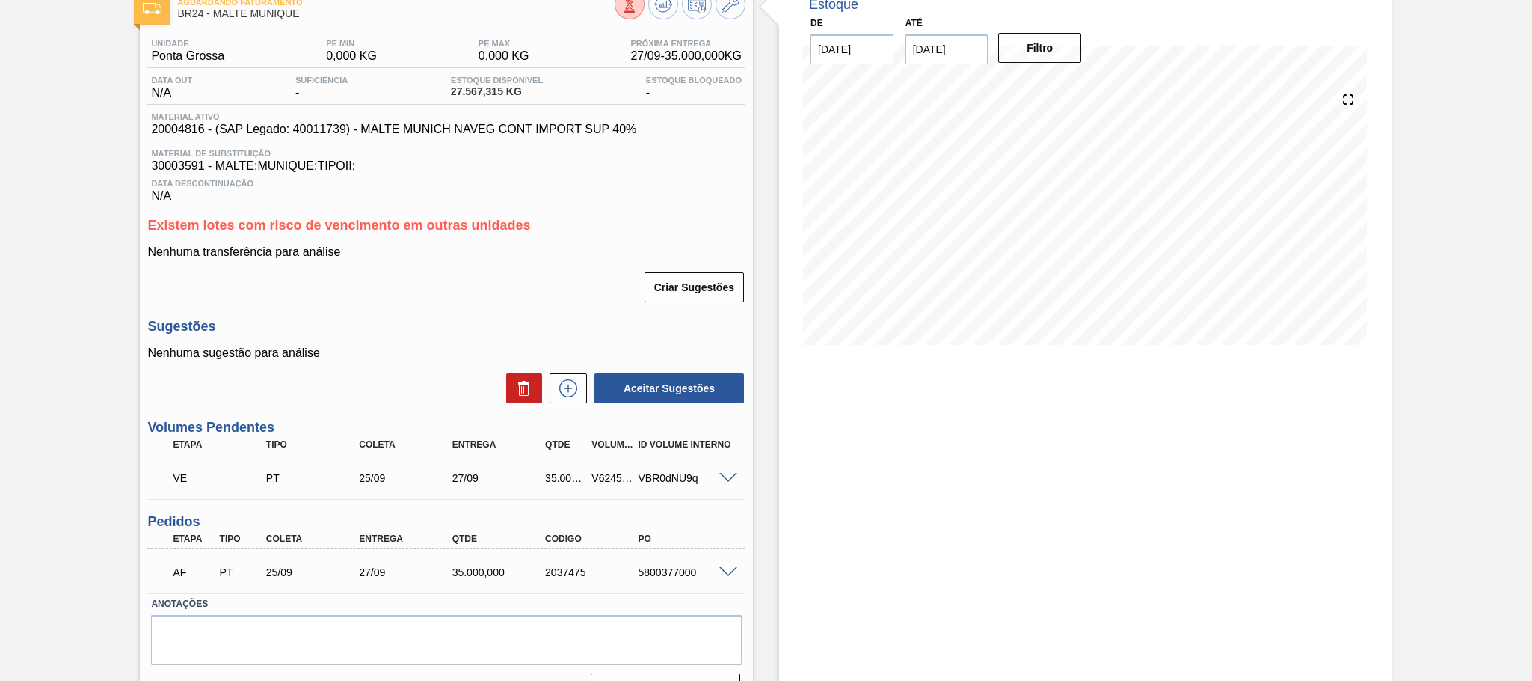
scroll to position [133, 0]
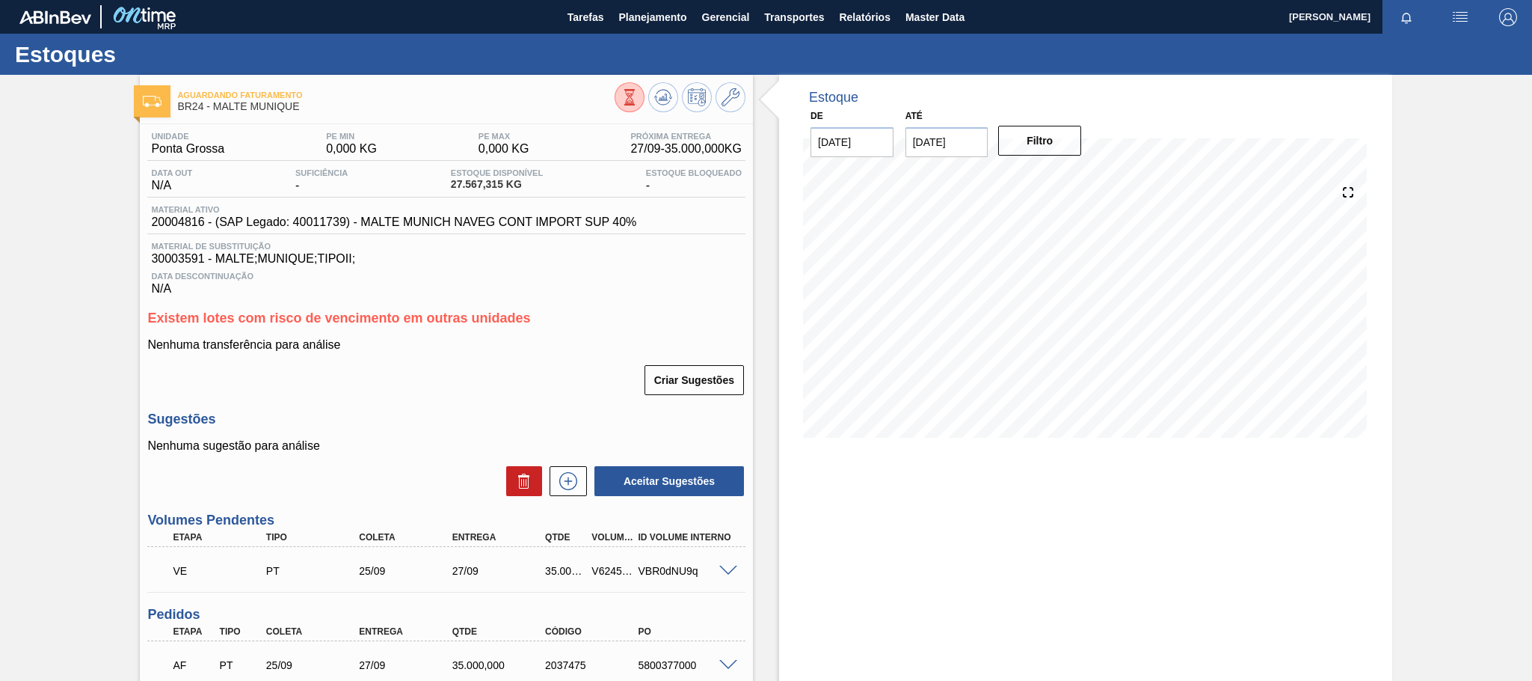
scroll to position [133, 0]
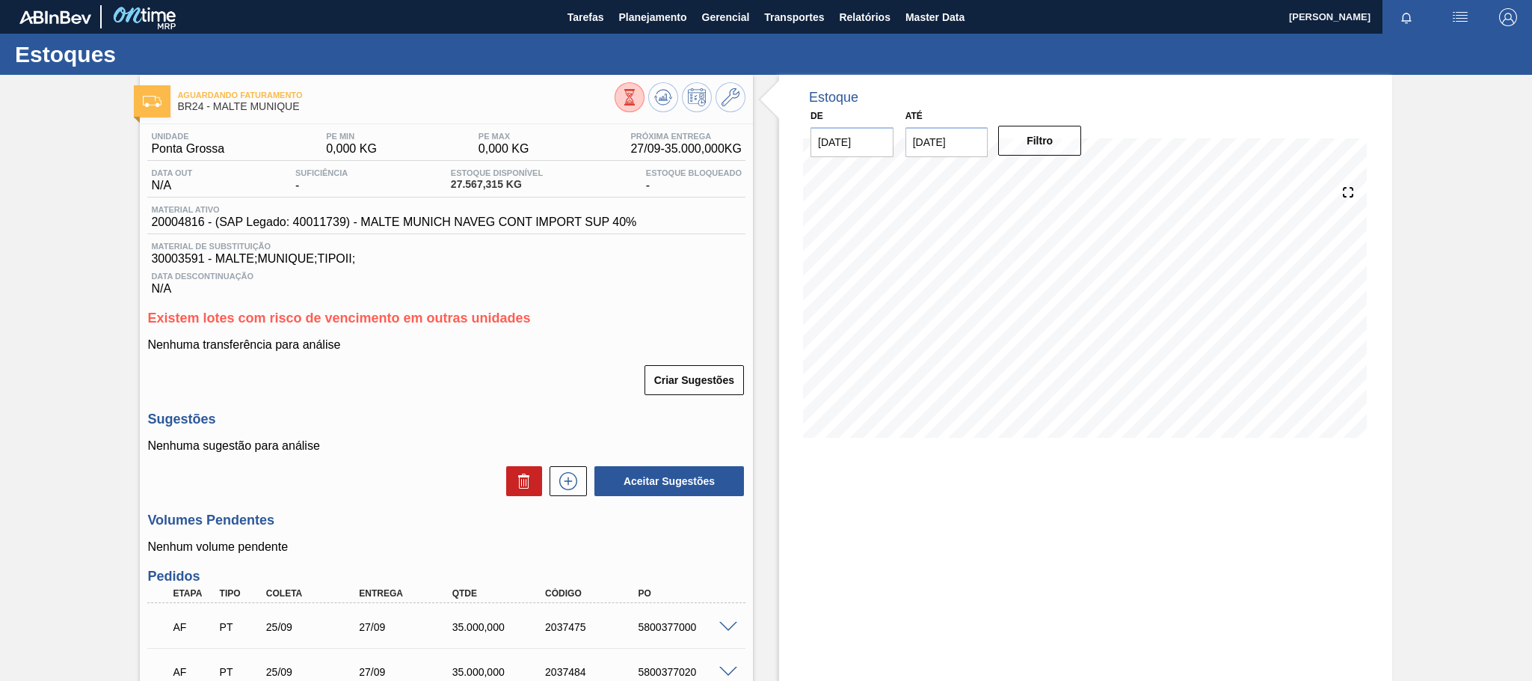
scroll to position [140, 0]
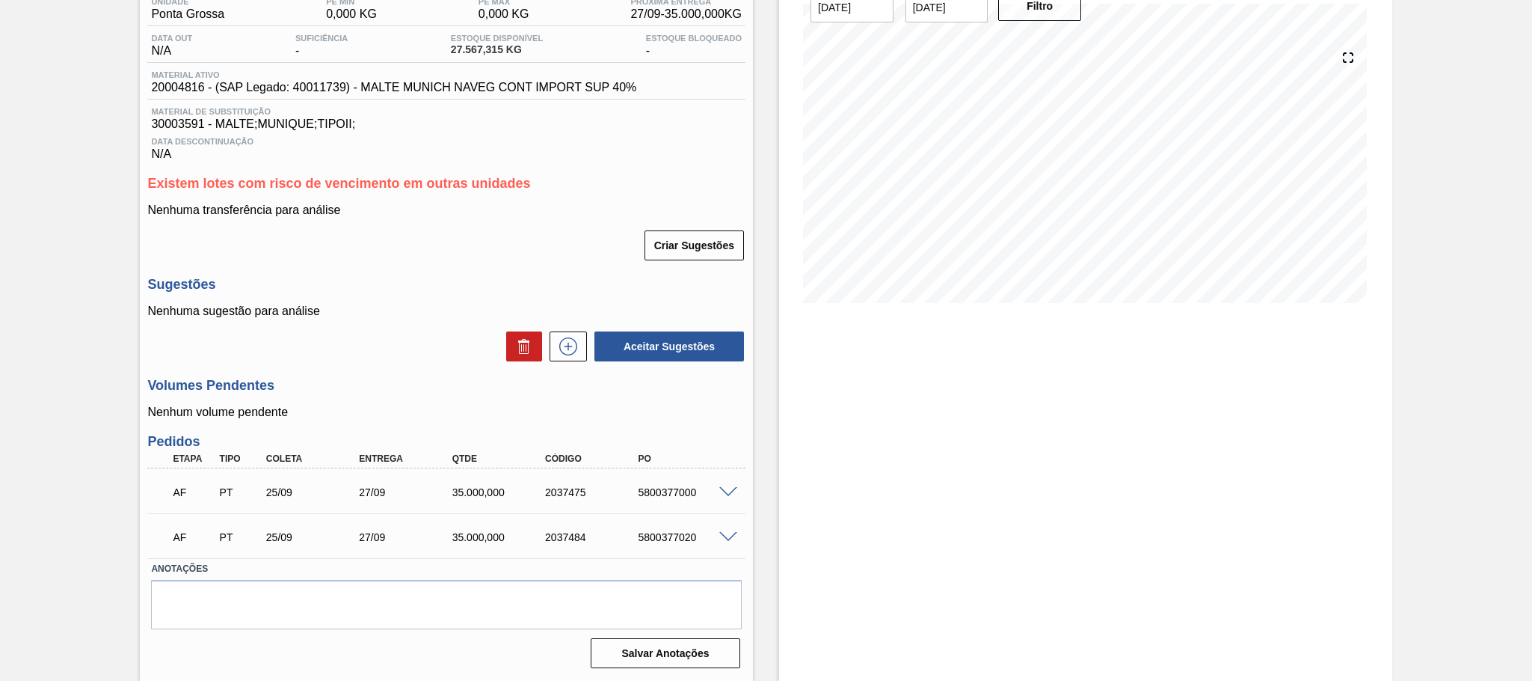
click at [732, 494] on span at bounding box center [728, 492] width 18 height 11
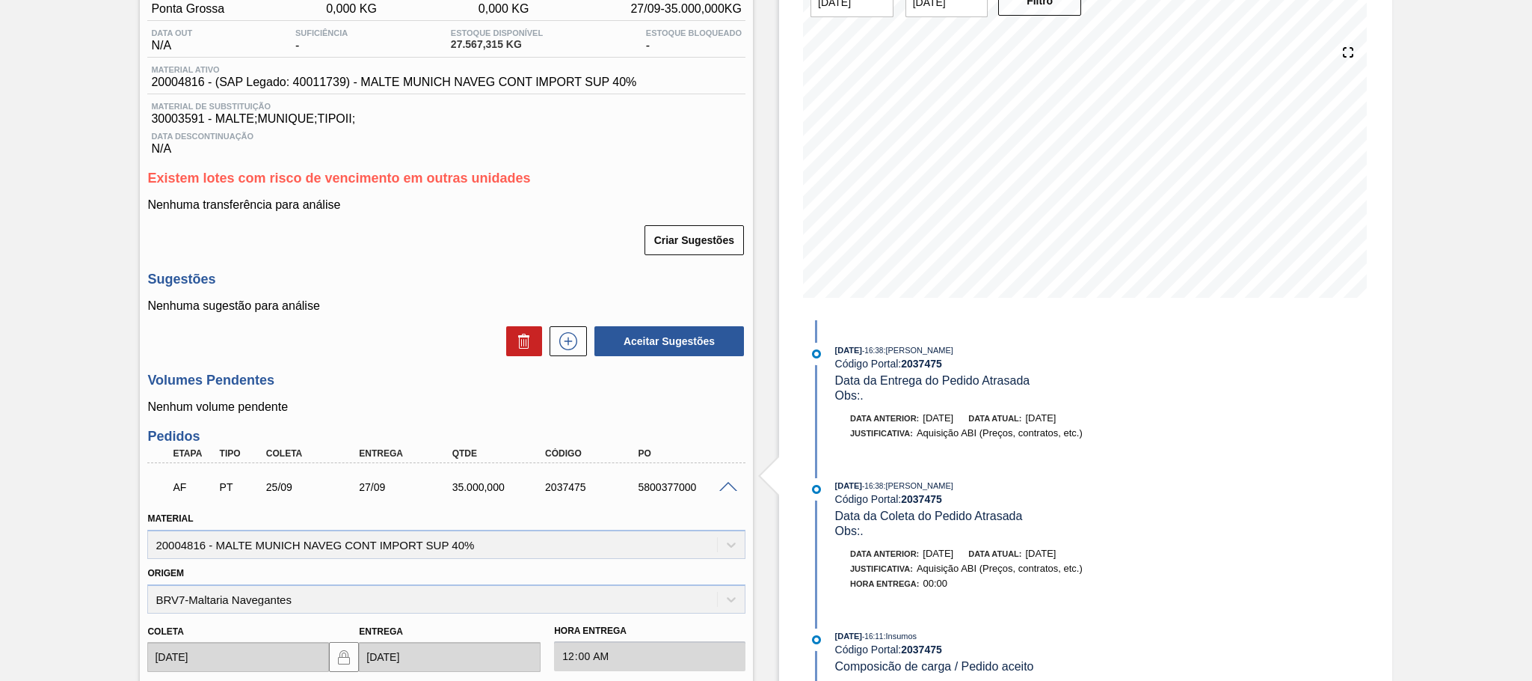
click at [725, 493] on span at bounding box center [728, 487] width 18 height 11
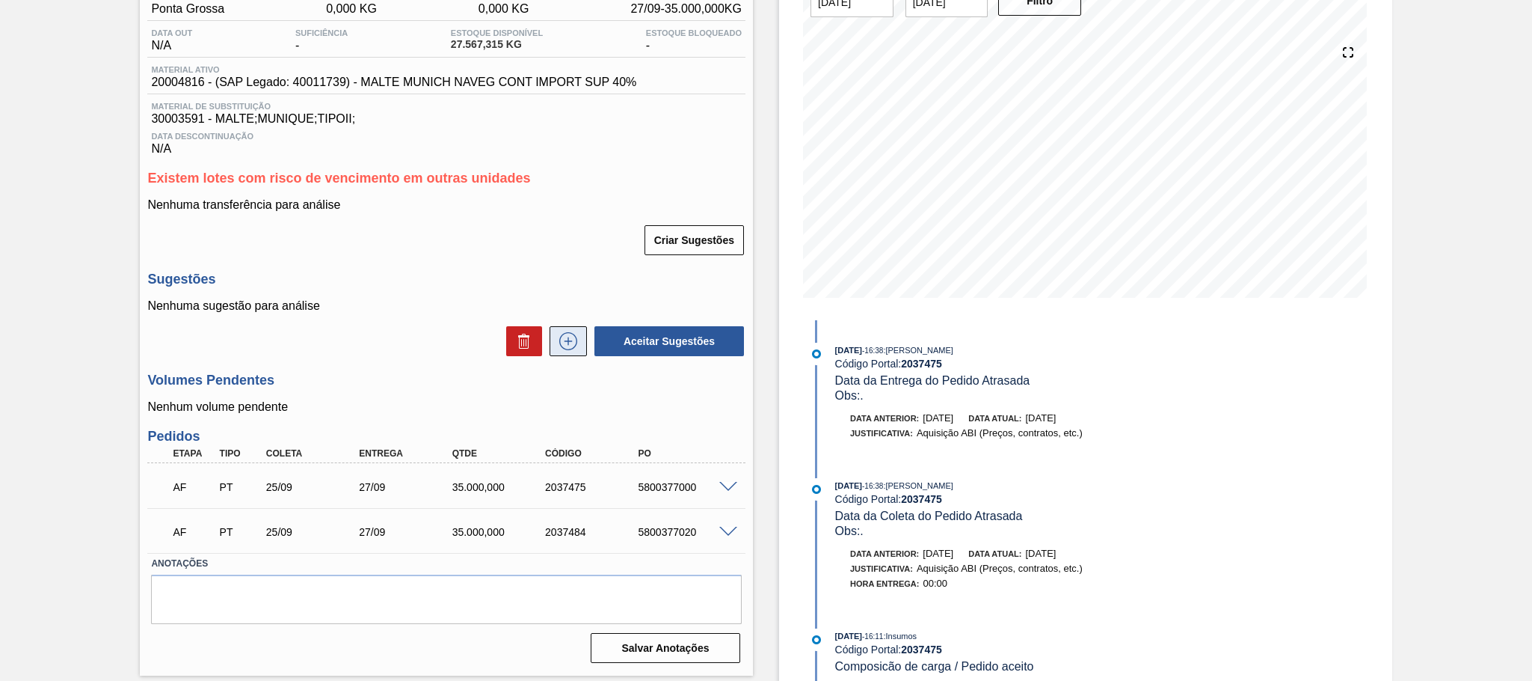
scroll to position [0, 0]
